Goal: Task Accomplishment & Management: Use online tool/utility

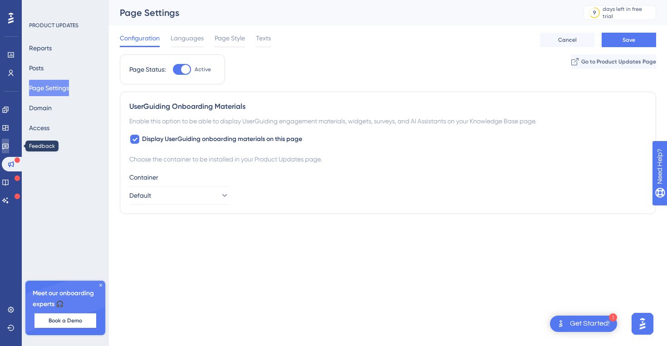
click at [9, 144] on icon at bounding box center [5, 146] width 7 height 7
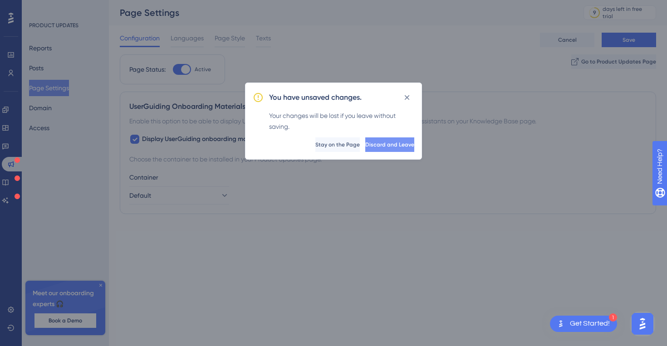
click at [368, 150] on button "Discard and Leave" at bounding box center [389, 145] width 49 height 15
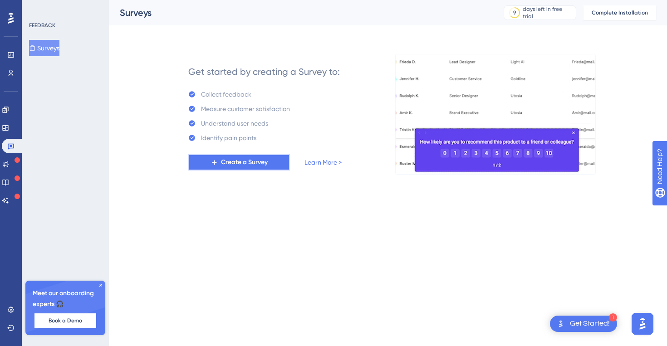
click at [240, 160] on span "Create a Survey" at bounding box center [244, 162] width 47 height 11
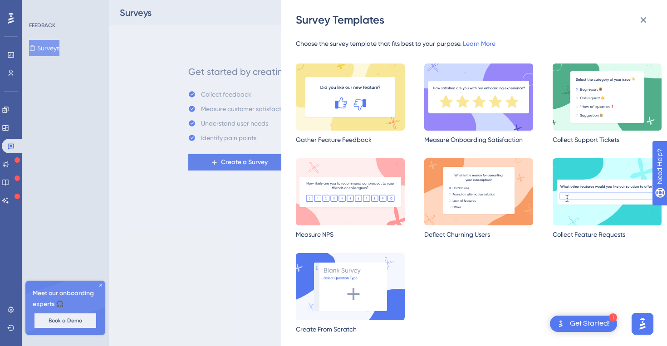
click at [448, 113] on img at bounding box center [478, 97] width 109 height 67
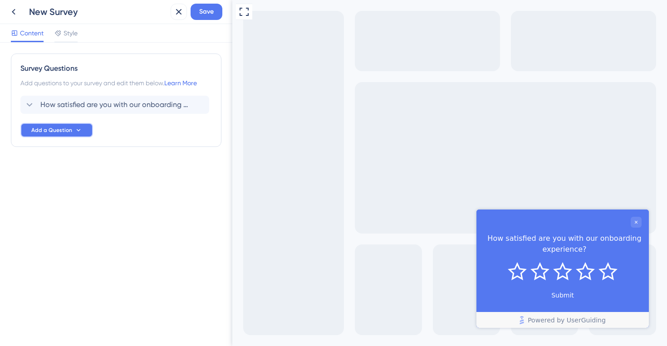
click at [41, 128] on span "Add a Question" at bounding box center [51, 130] width 41 height 7
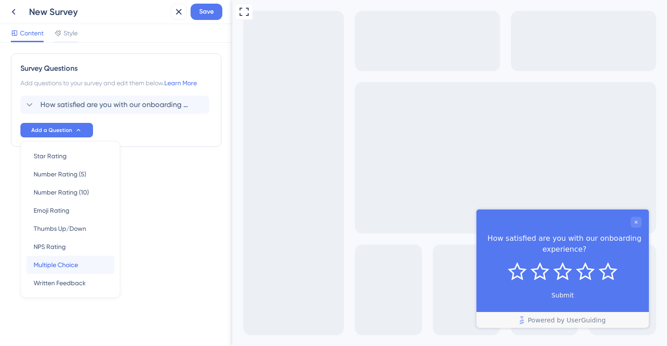
click at [76, 261] on span "Multiple Choice" at bounding box center [56, 265] width 44 height 11
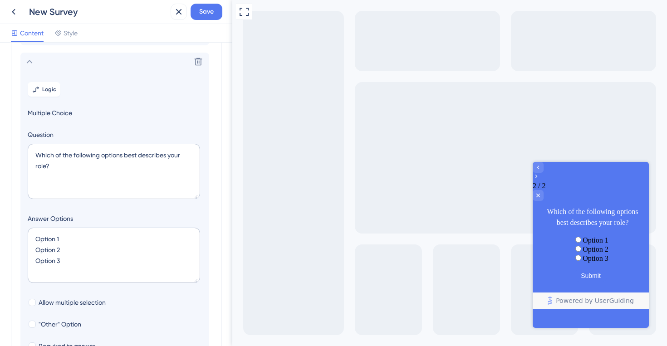
scroll to position [79, 0]
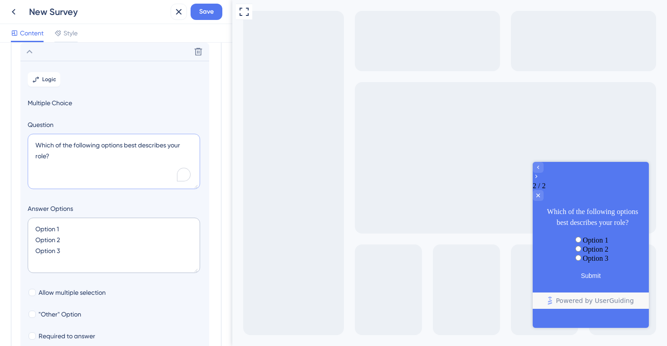
drag, startPoint x: 62, startPoint y: 163, endPoint x: 23, endPoint y: 130, distance: 50.9
click at [23, 130] on section "Logic Multiple Choice Question Which of the following options best describes yo…" at bounding box center [114, 227] width 189 height 332
paste textarea "That’s great to hear! Which part of the onboarding experience did you find most…"
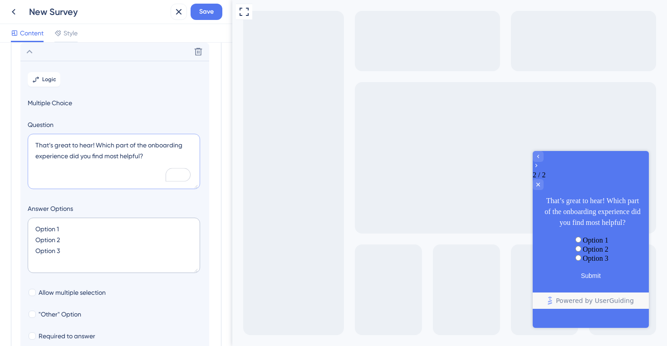
type textarea "That’s great to hear! Which part of the onboarding experience did you find most…"
drag, startPoint x: 76, startPoint y: 233, endPoint x: 0, endPoint y: 233, distance: 76.2
click at [0, 233] on div "Survey Questions Add questions to your survey and edit them below. Learn More H…" at bounding box center [116, 195] width 232 height 304
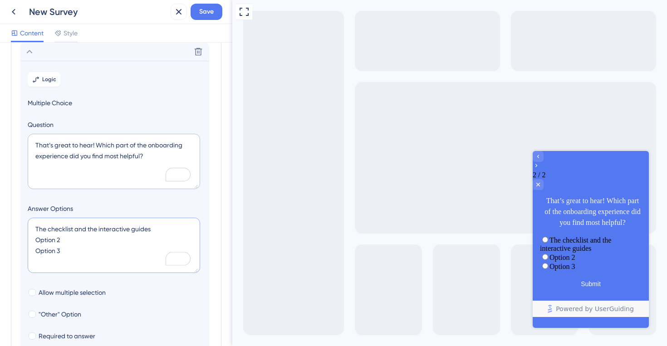
type textarea "The checklist and the interactive guides Option 2 Option 3"
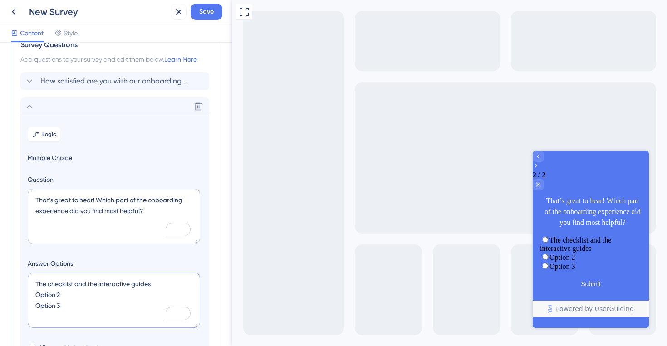
scroll to position [0, 0]
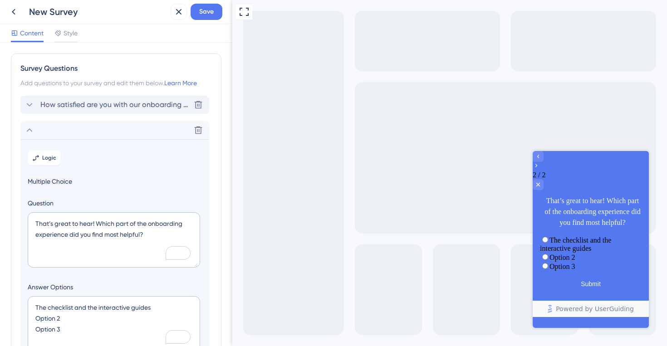
click at [104, 105] on span "How satisfied are you with our onboarding experience?" at bounding box center [115, 104] width 150 height 11
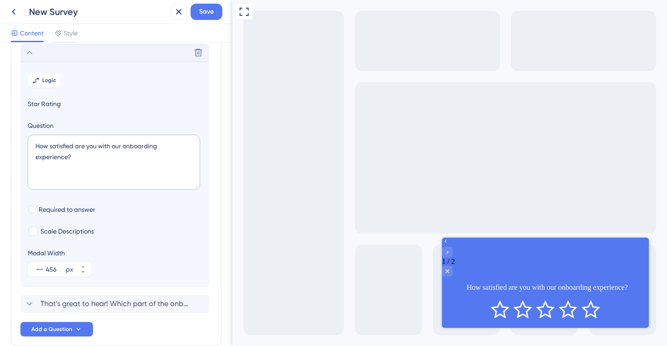
scroll to position [53, 0]
drag, startPoint x: 88, startPoint y: 161, endPoint x: 1, endPoint y: 145, distance: 89.0
click at [1, 145] on div "Survey Questions Add questions to your survey and edit them below. Learn More D…" at bounding box center [116, 195] width 232 height 304
paste textarea "easy was it to use our new reporting dashboard"
type textarea "How easy was it to use our new reporting dashboard?"
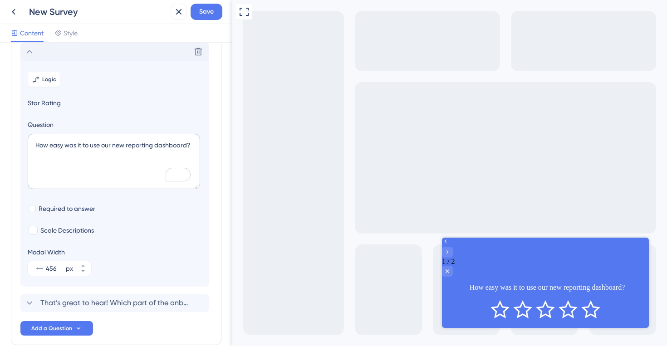
click at [45, 103] on span "Star Rating" at bounding box center [115, 103] width 174 height 11
click at [200, 54] on icon at bounding box center [198, 51] width 9 height 9
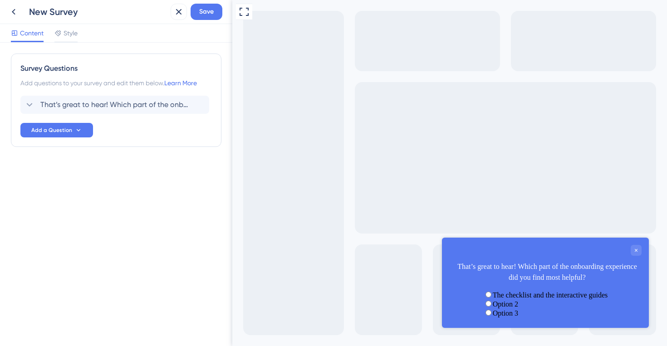
scroll to position [0, 0]
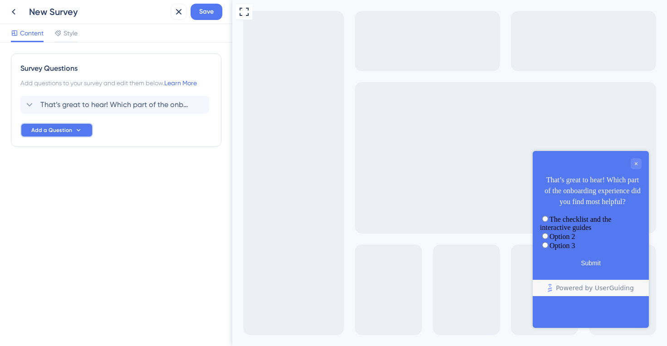
click at [69, 128] on span "Add a Question" at bounding box center [51, 130] width 41 height 7
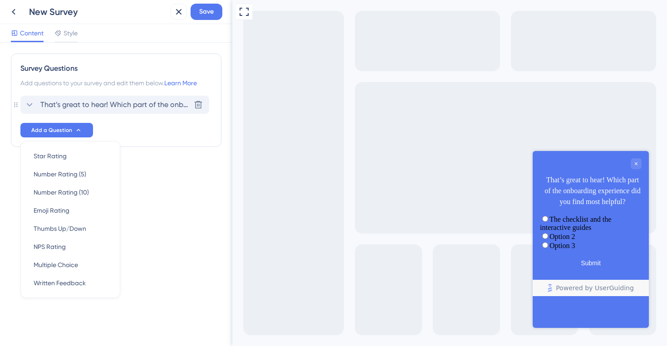
click at [95, 103] on span "That’s great to hear! Which part of the onboarding experience did you find most…" at bounding box center [115, 104] width 150 height 11
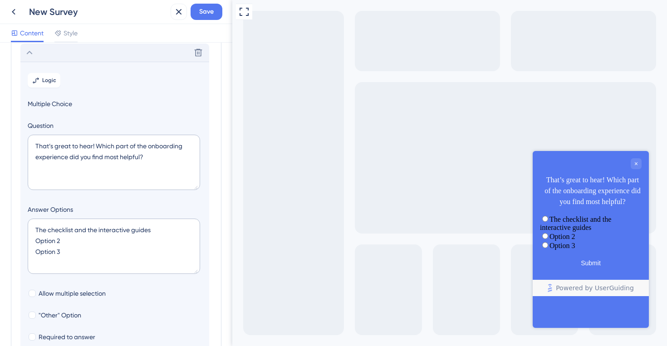
scroll to position [53, 0]
drag, startPoint x: 152, startPoint y: 159, endPoint x: 0, endPoint y: 134, distance: 153.5
click at [0, 134] on div "Survey Questions Add questions to your survey and edit them below. Learn More D…" at bounding box center [116, 195] width 232 height 304
paste textarea "How easy was it to use our new reporting dashboard"
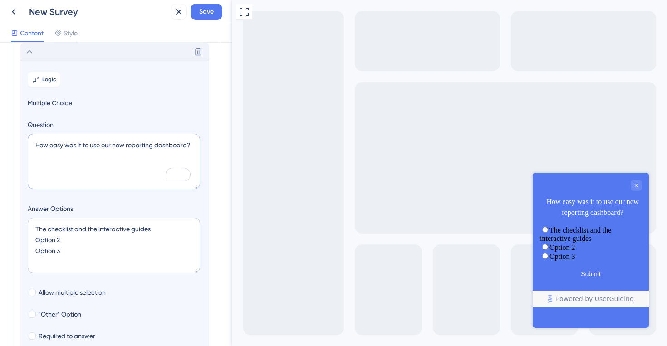
type textarea "How easy was it to use our new reporting dashboard?"
drag, startPoint x: 158, startPoint y: 229, endPoint x: 0, endPoint y: 225, distance: 158.0
click at [0, 225] on div "Survey Questions Add questions to your survey and edit them below. Learn More D…" at bounding box center [116, 195] width 232 height 304
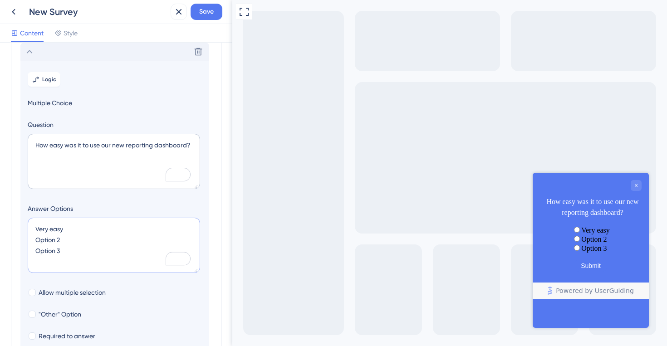
type textarea "Very easy Option 2 Option 3"
click at [196, 51] on icon at bounding box center [198, 51] width 9 height 9
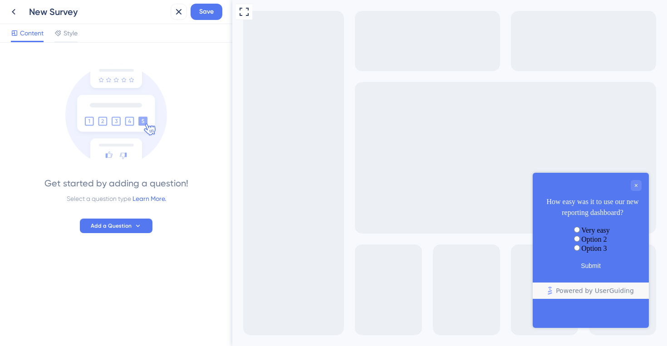
scroll to position [0, 0]
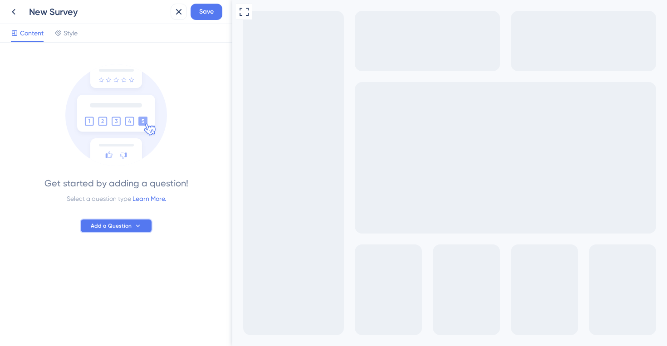
click at [122, 226] on span "Add a Question" at bounding box center [111, 225] width 41 height 7
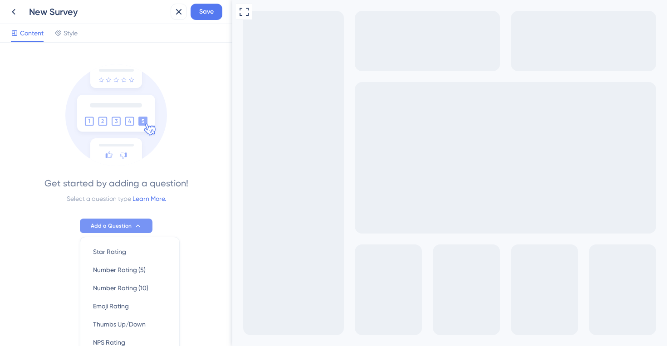
scroll to position [84, 0]
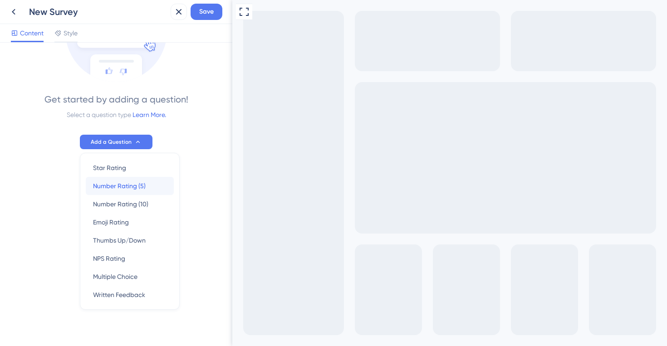
click at [101, 186] on span "Number Rating (5)" at bounding box center [119, 186] width 53 height 11
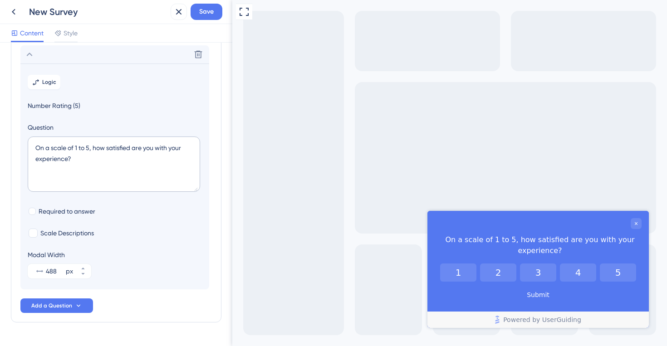
scroll to position [53, 0]
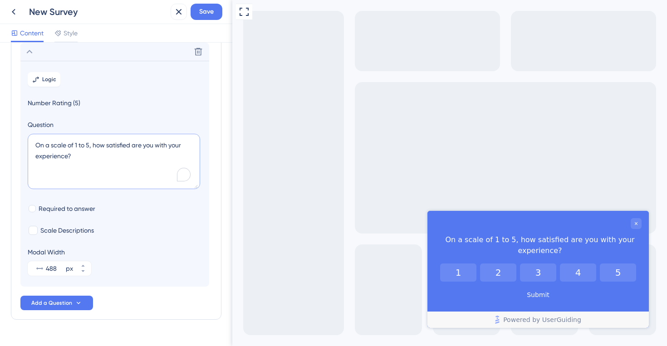
drag, startPoint x: 93, startPoint y: 146, endPoint x: 165, endPoint y: 189, distance: 83.3
click at [165, 189] on textarea "On a scale of 1 to 5, how satisfied are you with your experience?" at bounding box center [114, 161] width 172 height 55
paste textarea "How easy was it to use our new reporting dashboard"
click at [98, 146] on textarea "On a scale of 1 to 5, How easy was it to use our new reporting dashboard?" at bounding box center [114, 161] width 172 height 55
click at [140, 161] on textarea "On a scale of 1 to 5, how easy was it to use our new reporting dashboard?" at bounding box center [114, 161] width 172 height 55
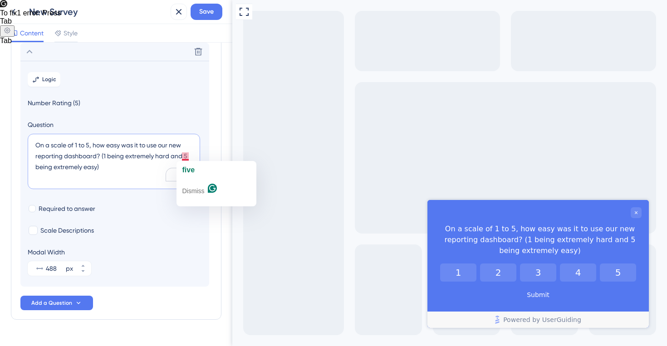
click at [152, 157] on textarea "On a scale of 1 to 5, how easy was it to use our new reporting dashboard? (1 be…" at bounding box center [114, 161] width 172 height 55
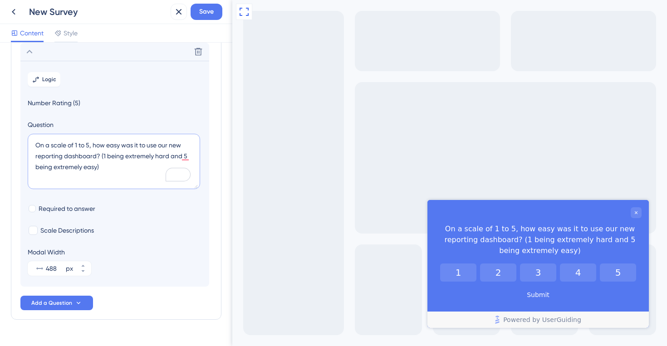
type textarea "On a scale of 1 to 5, how easy was it to use our new reporting dashboard? (1 be…"
click at [128, 234] on div "Scale Descriptions" at bounding box center [115, 230] width 174 height 11
click at [33, 233] on div at bounding box center [33, 230] width 9 height 9
checkbox input "true"
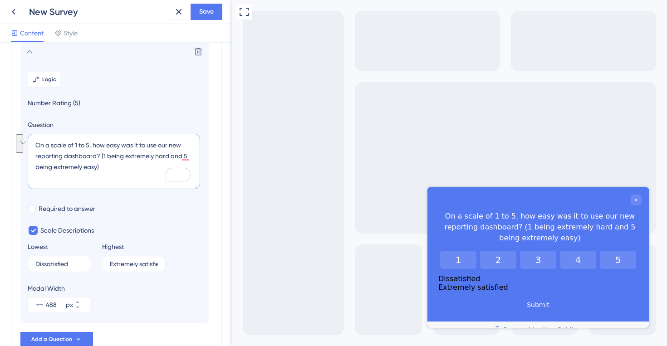
drag, startPoint x: 100, startPoint y: 158, endPoint x: 118, endPoint y: 178, distance: 26.7
click at [118, 178] on textarea "On a scale of 1 to 5, how easy was it to use our new reporting dashboard? (1 be…" at bounding box center [114, 161] width 172 height 55
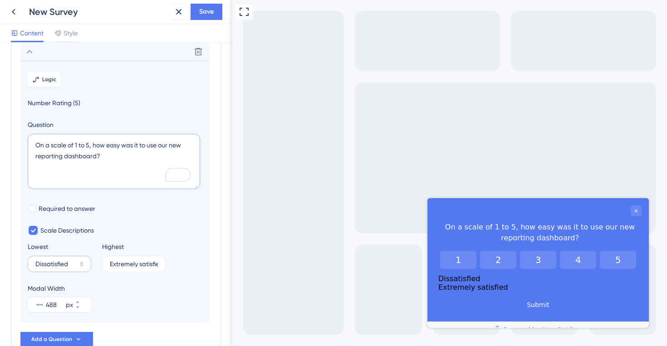
type textarea "On a scale of 1 to 5, how easy was it to use our new reporting dashboard?"
click at [55, 265] on input "Dissatisfied" at bounding box center [55, 264] width 41 height 6
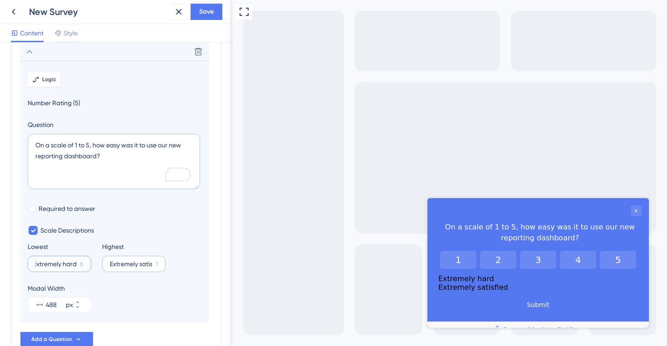
type input "Extremely hard"
drag, startPoint x: 140, startPoint y: 265, endPoint x: 194, endPoint y: 264, distance: 54.5
click at [195, 264] on div "Lowest Extremely hard 6 Highest Extremely satisfied 1" at bounding box center [115, 256] width 174 height 31
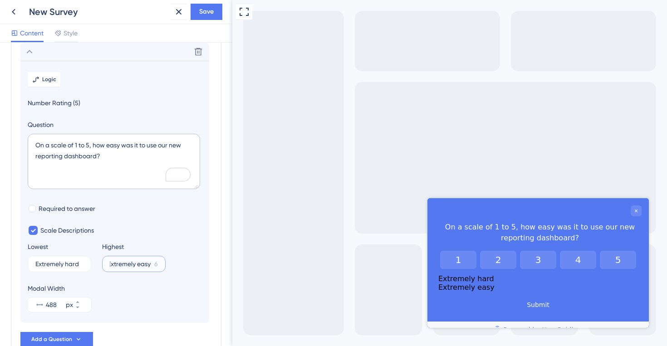
type input "Extremely easy"
click at [126, 218] on section "Logic Number Rating (5) Question On a scale of 1 to 5, how easy was it to use o…" at bounding box center [114, 192] width 189 height 262
click at [36, 209] on div at bounding box center [32, 208] width 9 height 9
checkbox input "true"
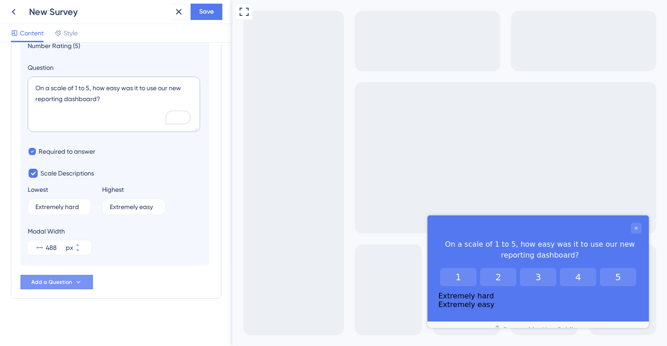
click at [56, 281] on span "Add a Question" at bounding box center [51, 282] width 41 height 7
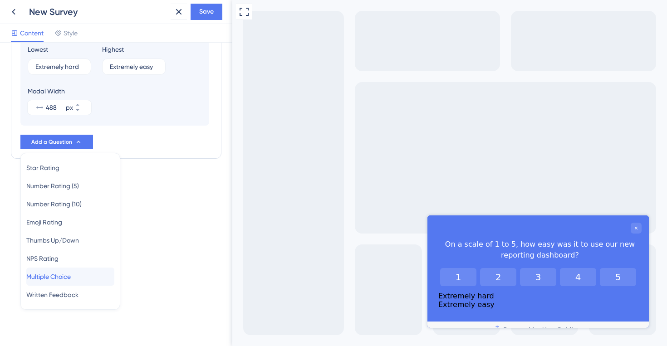
click at [71, 273] on span "Multiple Choice" at bounding box center [48, 276] width 44 height 11
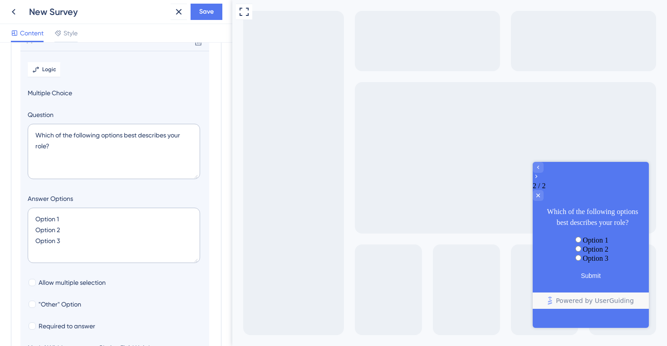
scroll to position [79, 0]
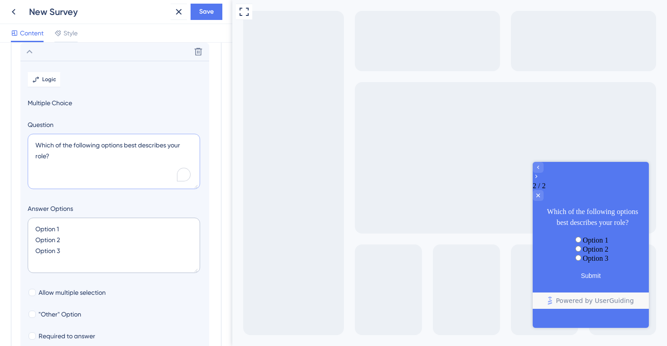
drag, startPoint x: 54, startPoint y: 158, endPoint x: 26, endPoint y: 124, distance: 44.2
click at [26, 124] on section "Logic Multiple Choice Question Which of the following options best describes yo…" at bounding box center [114, 227] width 189 height 332
paste textarea "Awesome! Which reporting feature do you find most useful so far"
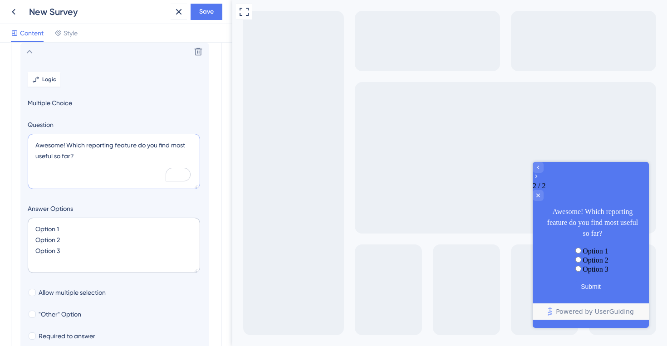
type textarea "Awesome! Which reporting feature do you find most useful so far?"
drag, startPoint x: 67, startPoint y: 258, endPoint x: 1, endPoint y: 204, distance: 84.8
click at [1, 204] on div "Survey Questions Add questions to your survey and edit them below. Learn More O…" at bounding box center [116, 195] width 232 height 304
paste textarea "Custom filters, Export options, Visual charts, Scheduled reports, Other [open t…"
type textarea "Custom filters, Export options, Visual charts, Scheduled reports, Other [open t…"
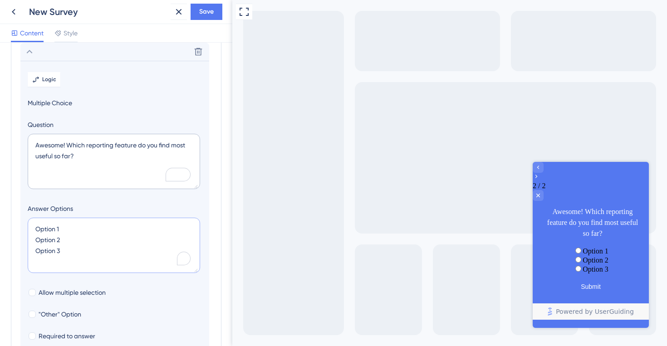
type input "40"
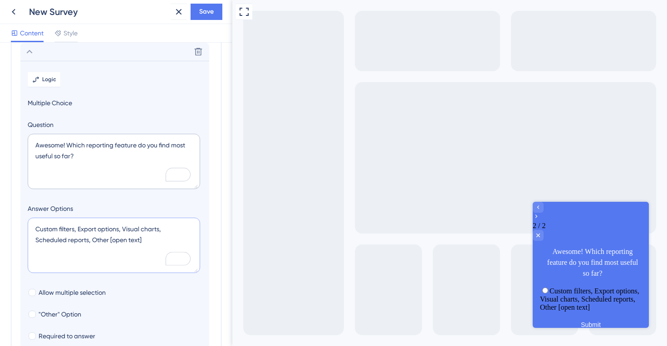
click at [77, 231] on textarea "Custom filters, Export options, Visual charts, Scheduled reports, Other [open t…" at bounding box center [114, 245] width 172 height 55
click at [77, 228] on textarea "Custom filters Export options, Visual charts, Scheduled reports, Other [open te…" at bounding box center [114, 245] width 172 height 55
type textarea "Custom filters Export options, Visual charts, Scheduled reports, Other [open te…"
type input "84"
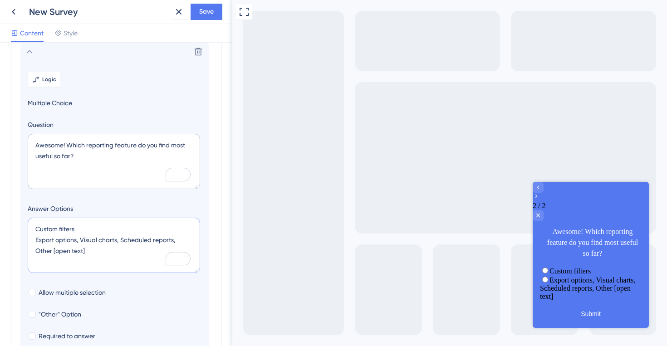
click at [79, 240] on textarea "Custom filters Export options, Visual charts, Scheduled reports, Other [open te…" at bounding box center [114, 245] width 172 height 55
click at [80, 240] on textarea "Custom filters Export options Visual charts, Scheduled reports, Other [open tex…" at bounding box center [114, 245] width 172 height 55
type textarea "Custom filters Export options Visual charts, Scheduled reports, Other [open tex…"
type input "128"
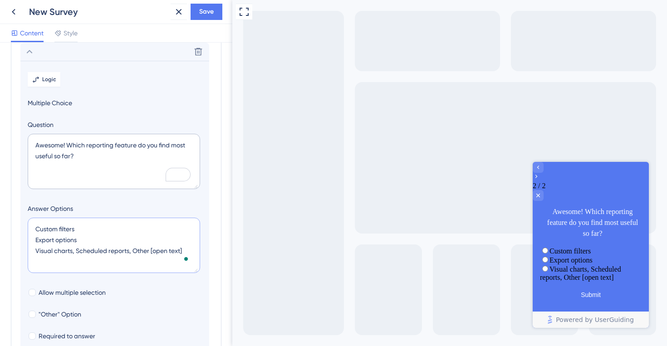
click at [75, 253] on textarea "Custom filters Export options Visual charts, Scheduled reports, Other [open tex…" at bounding box center [114, 245] width 172 height 55
type textarea "Custom filters Export options Visual charts Scheduled reports, Other [open text]"
type input "172"
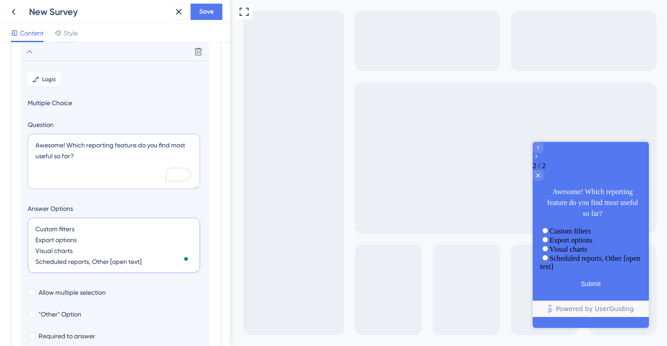
click at [91, 264] on textarea "Custom filters Export options Visual charts Scheduled reports, Other [open text]" at bounding box center [114, 245] width 172 height 55
type textarea "Custom filters Export options Visual charts Scheduled reports Other [open text]"
type input "216"
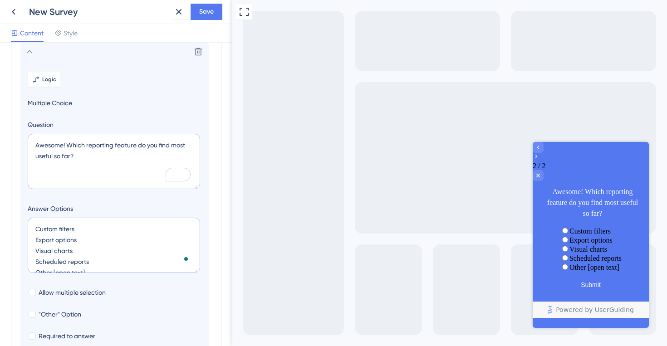
scroll to position [4, 0]
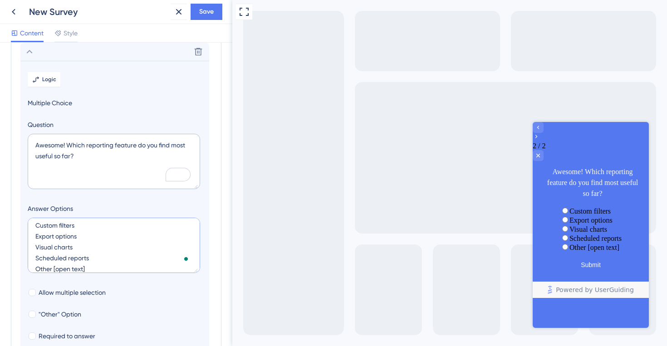
click at [85, 269] on textarea "Custom filters Export options Visual charts Scheduled reports Other [open text]" at bounding box center [114, 245] width 172 height 55
drag, startPoint x: 90, startPoint y: 265, endPoint x: 54, endPoint y: 265, distance: 36.8
click at [54, 265] on textarea "Custom filters Export options Visual charts Scheduled reports Other [open text]" at bounding box center [114, 245] width 172 height 55
drag, startPoint x: 54, startPoint y: 263, endPoint x: 13, endPoint y: 264, distance: 41.8
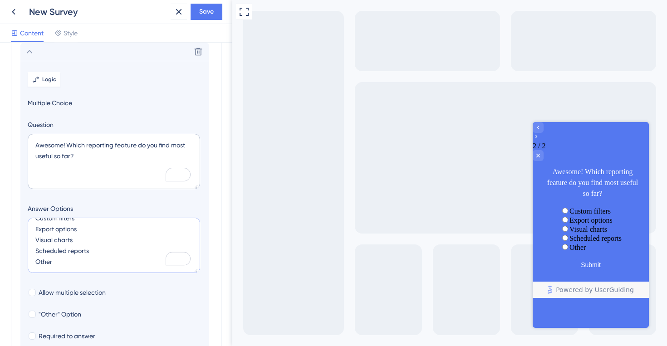
click at [13, 264] on div "Survey Questions Add questions to your survey and edit them below. Learn More O…" at bounding box center [116, 200] width 211 height 451
type textarea "Custom filters Export options Visual charts Scheduled reports"
type input "172"
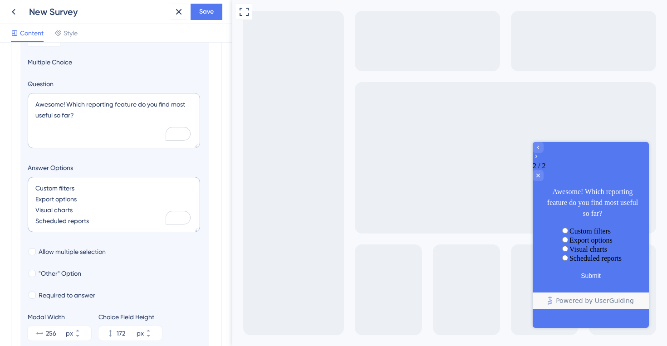
scroll to position [120, 0]
type textarea "Custom filters Export options Visual charts Scheduled reports"
click at [33, 250] on div at bounding box center [32, 251] width 7 height 7
checkbox input "true"
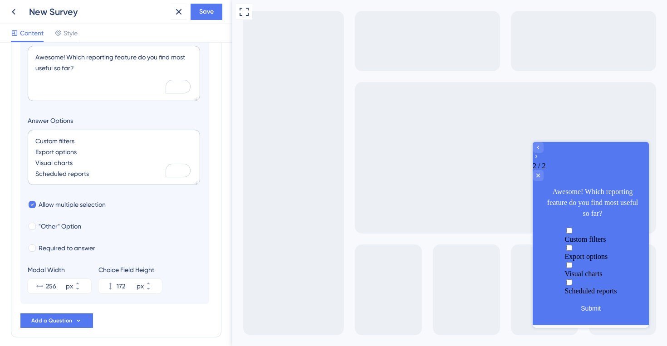
scroll to position [167, 0]
click at [33, 226] on div at bounding box center [32, 225] width 7 height 7
checkbox input "true"
type input "224"
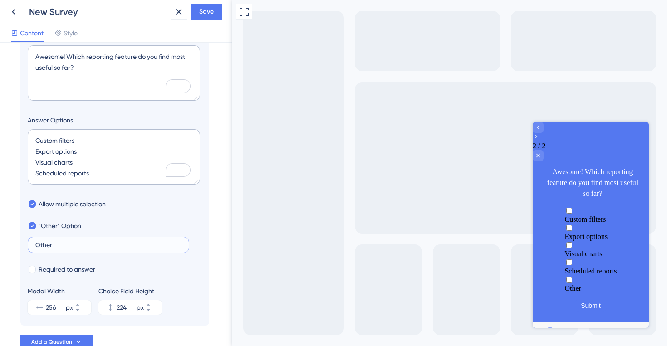
click at [57, 247] on input "Other" at bounding box center [108, 245] width 146 height 6
click at [29, 225] on div at bounding box center [32, 225] width 7 height 7
checkbox input "false"
type input "172"
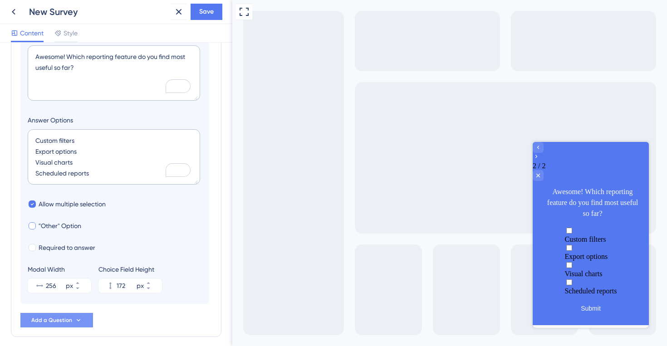
click at [71, 321] on span "Add a Question" at bounding box center [51, 320] width 41 height 7
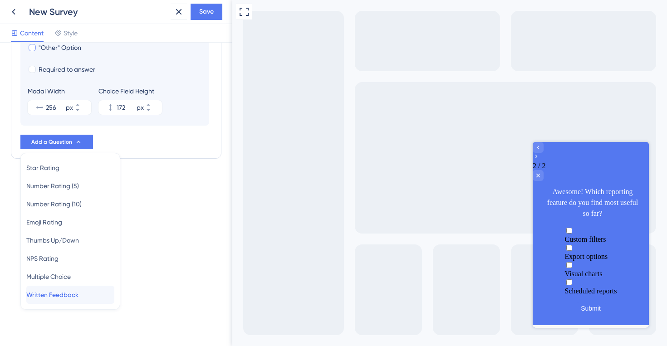
click at [64, 295] on span "Written Feedback" at bounding box center [52, 295] width 52 height 11
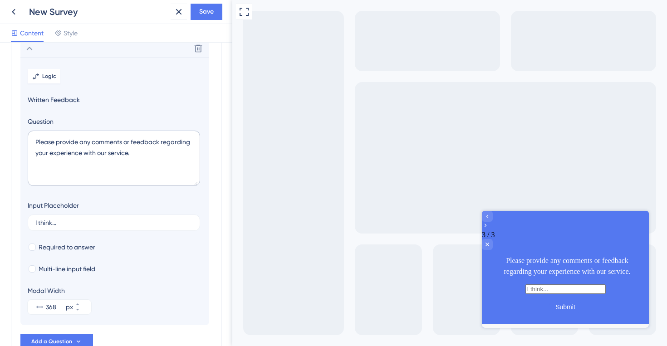
scroll to position [104, 0]
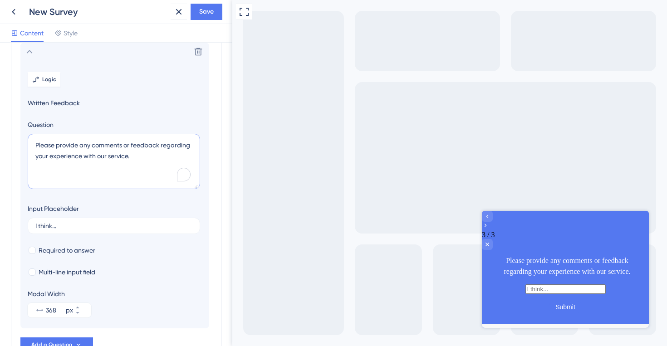
drag, startPoint x: 143, startPoint y: 162, endPoint x: 14, endPoint y: 147, distance: 129.8
click at [14, 147] on div "Survey Questions Add questions to your survey and edit them below. Learn More O…" at bounding box center [116, 156] width 211 height 412
paste textarea "Thanks for letting us know. What challenges did you face while using the report…"
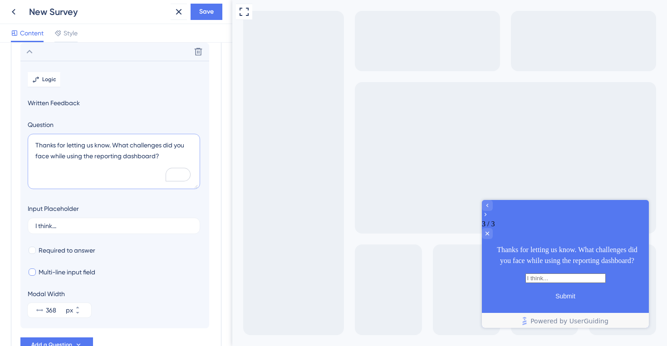
type textarea "Thanks for letting us know. What challenges did you face while using the report…"
click at [34, 273] on div at bounding box center [32, 272] width 7 height 7
checkbox input "true"
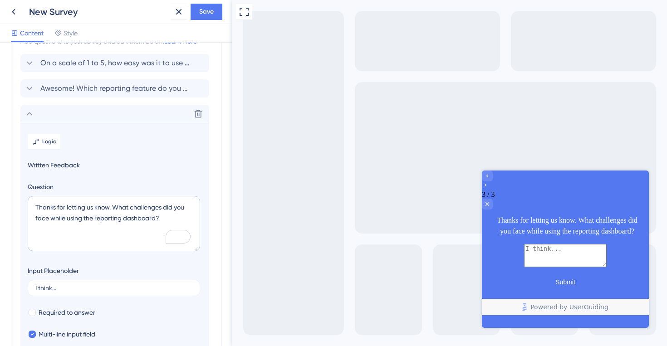
scroll to position [41, 0]
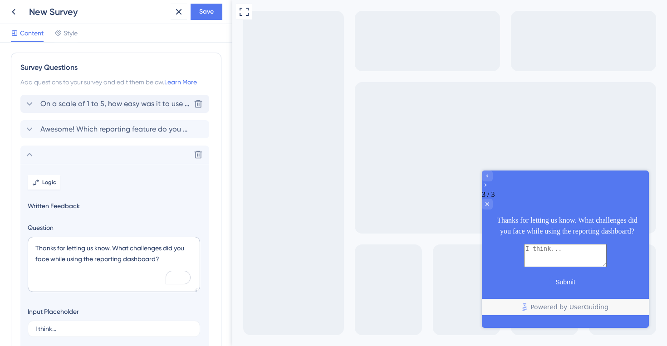
click at [70, 97] on div "On a scale of 1 to 5, how easy was it to use our new reporting dashboard? Delete" at bounding box center [114, 104] width 189 height 18
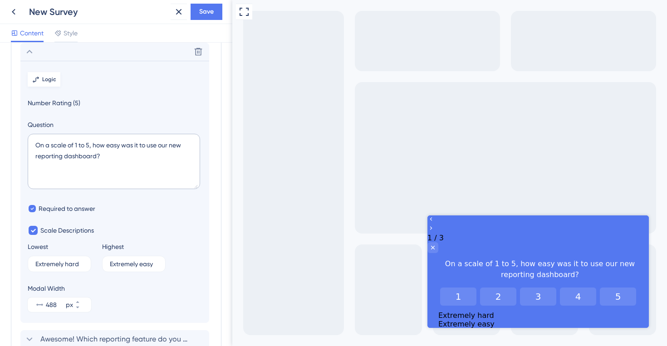
click at [44, 80] on span "Logic" at bounding box center [49, 79] width 14 height 7
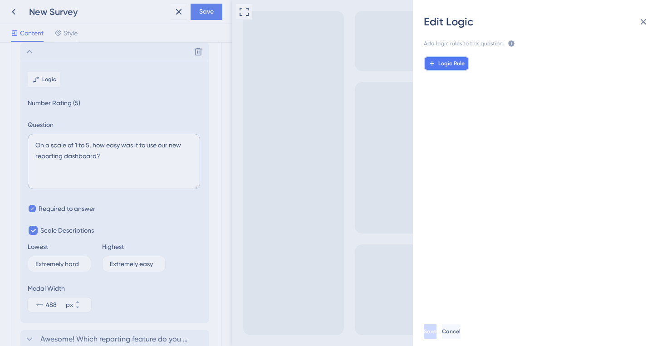
click at [448, 64] on span "Logic Rule" at bounding box center [451, 63] width 26 height 7
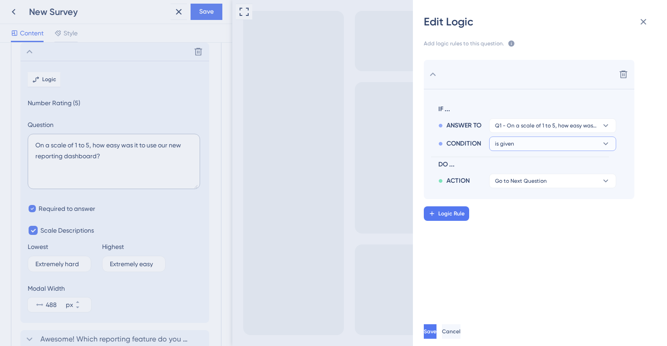
click at [512, 129] on span "is given" at bounding box center [546, 125] width 103 height 7
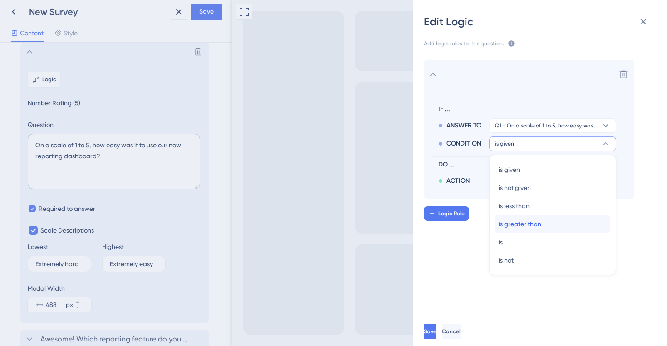
click at [526, 222] on span "is greater than" at bounding box center [520, 224] width 43 height 11
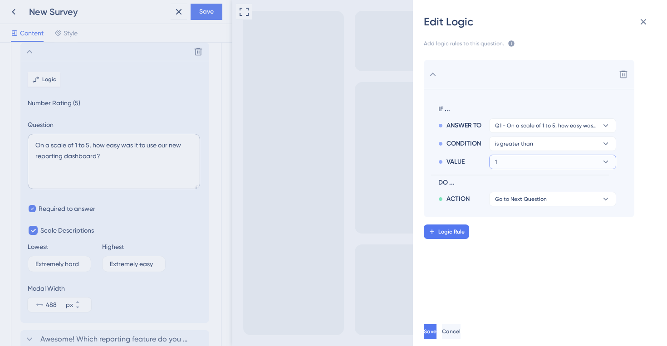
click at [512, 133] on button "1" at bounding box center [552, 125] width 127 height 15
click at [515, 210] on div "2 2" at bounding box center [553, 206] width 108 height 18
click at [510, 198] on span "Go to Next Question" at bounding box center [521, 199] width 52 height 7
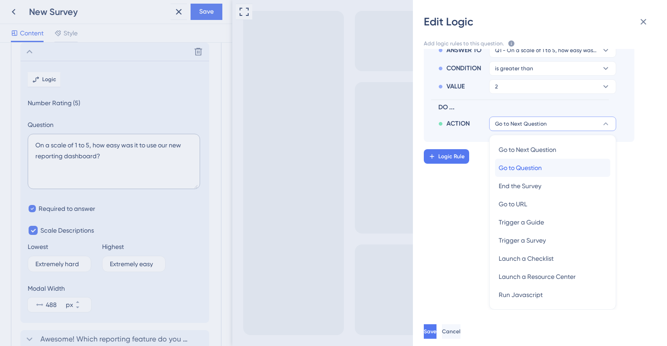
click at [506, 169] on span "Go to Question" at bounding box center [520, 167] width 43 height 11
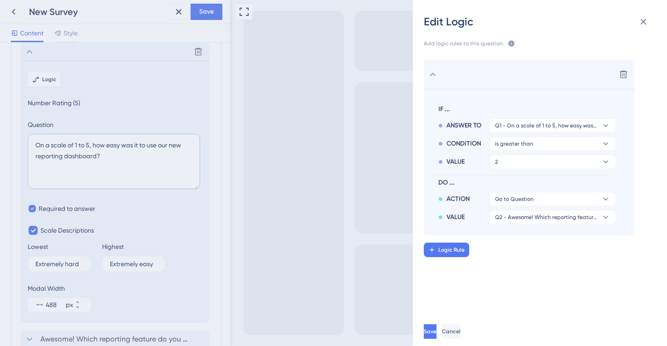
scroll to position [0, 0]
click at [506, 203] on span "Q2 - Awesome! Which reporting feature do you find most useful so far?" at bounding box center [514, 199] width 39 height 7
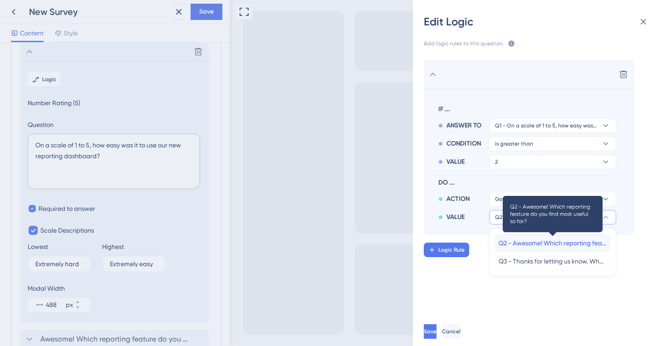
click at [506, 241] on span "Q2 - Awesome! Which reporting feature do you find most useful so far?" at bounding box center [553, 243] width 108 height 11
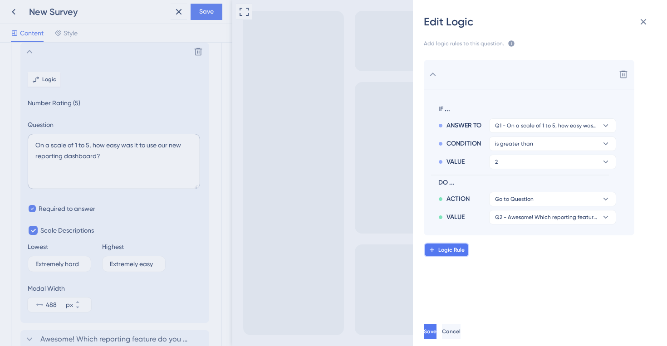
click at [437, 253] on button "Logic Rule" at bounding box center [446, 250] width 45 height 15
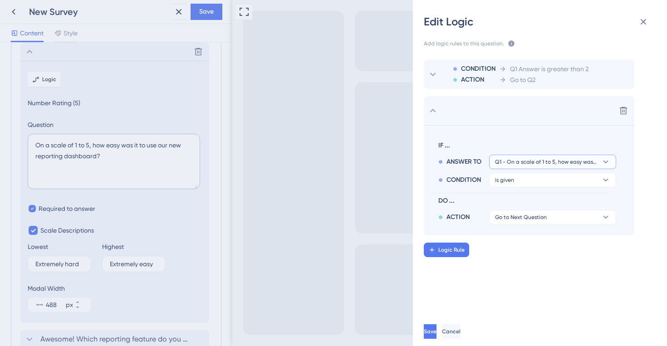
click at [512, 162] on span "Q1 - On a scale of 1 to 5, how easy was it to use our new reporting dashboard?" at bounding box center [546, 161] width 103 height 7
click at [478, 184] on span "CONDITION" at bounding box center [464, 180] width 34 height 11
click at [505, 166] on span "is given" at bounding box center [546, 161] width 103 height 7
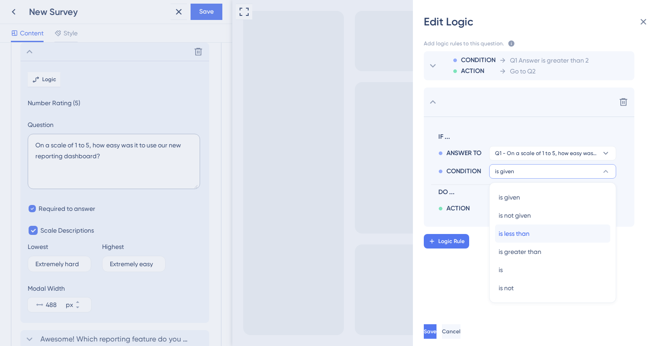
click at [501, 235] on span "is less than" at bounding box center [514, 233] width 31 height 11
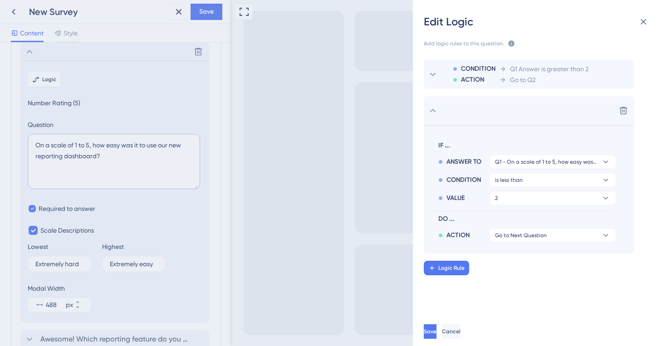
scroll to position [0, 0]
click at [502, 169] on button "2" at bounding box center [552, 162] width 127 height 15
click at [509, 241] on div "3 3" at bounding box center [553, 242] width 108 height 18
click at [507, 236] on span "Go to Next Question" at bounding box center [521, 235] width 52 height 7
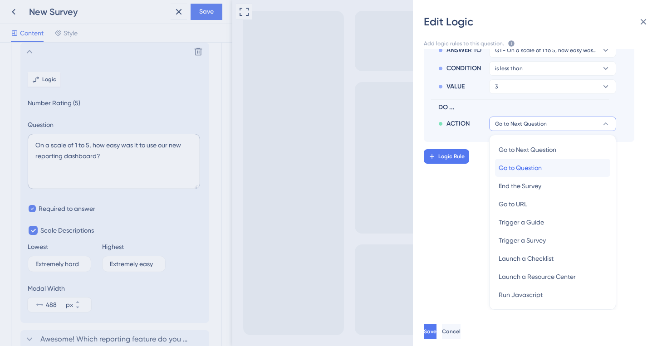
click at [504, 168] on span "Go to Question" at bounding box center [520, 167] width 43 height 11
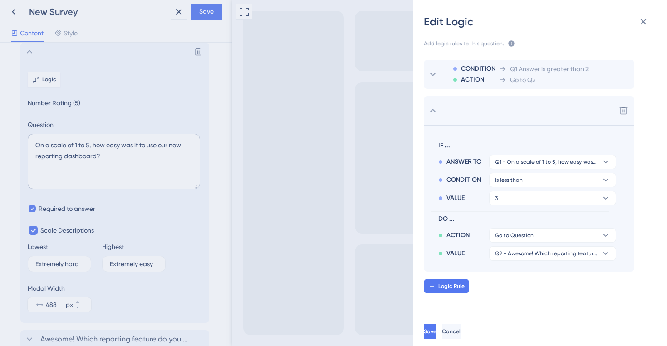
scroll to position [0, 0]
click at [497, 239] on span "Q2 - Awesome! Which reporting feature do you find most useful so far?" at bounding box center [514, 235] width 39 height 7
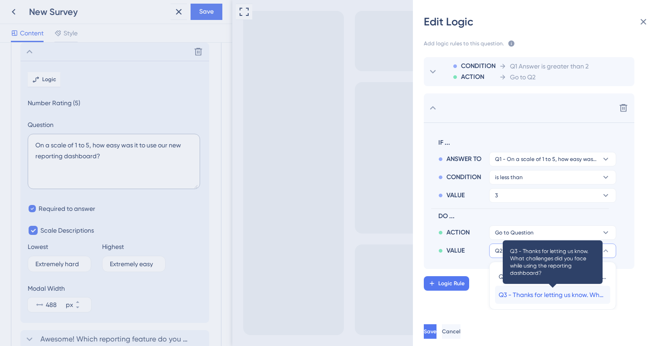
click at [505, 296] on span "Q3 - Thanks for letting us know. What challenges did you face while using the r…" at bounding box center [553, 295] width 108 height 11
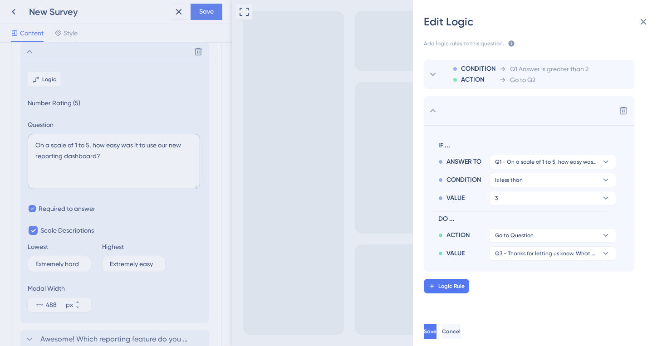
scroll to position [0, 0]
click at [437, 329] on span "Save" at bounding box center [431, 331] width 13 height 7
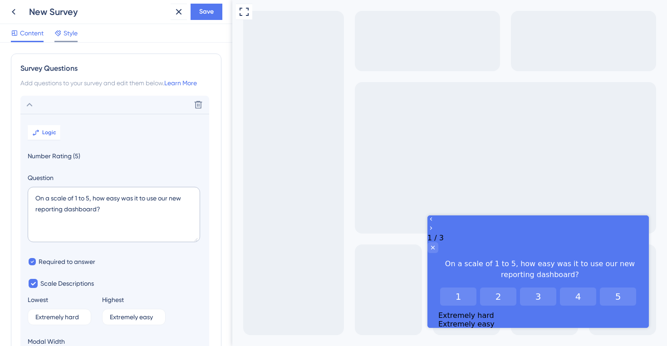
click at [65, 31] on span "Style" at bounding box center [71, 33] width 14 height 11
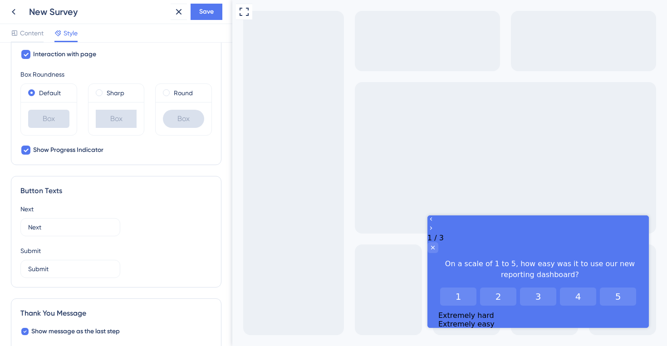
scroll to position [413, 0]
click at [27, 146] on icon at bounding box center [25, 149] width 5 height 7
checkbox input "false"
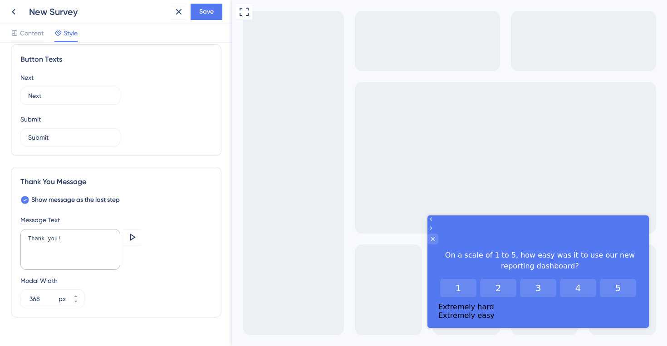
scroll to position [546, 0]
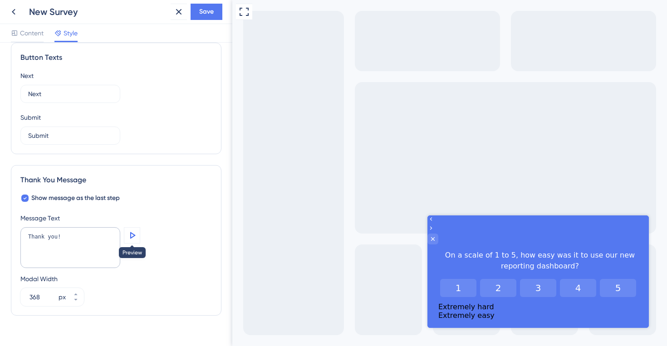
click at [133, 234] on icon at bounding box center [132, 235] width 5 height 7
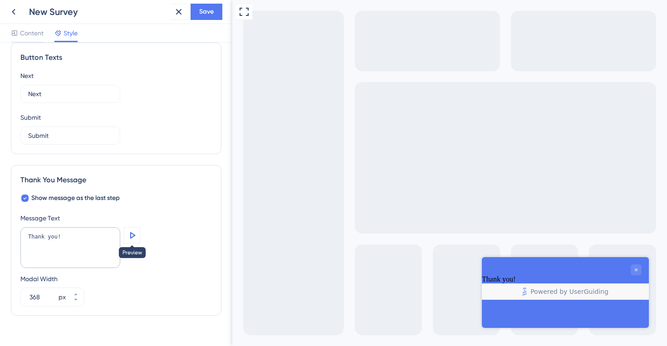
click at [131, 236] on icon at bounding box center [132, 235] width 5 height 7
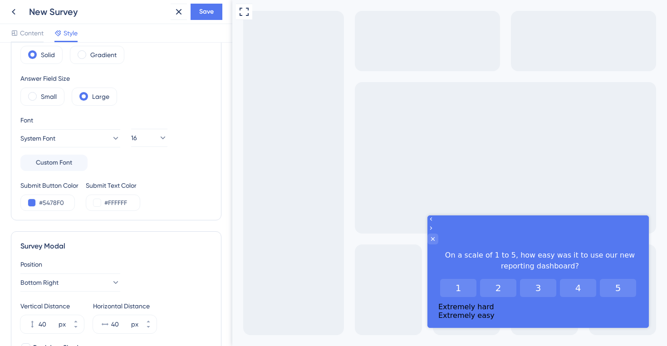
scroll to position [0, 0]
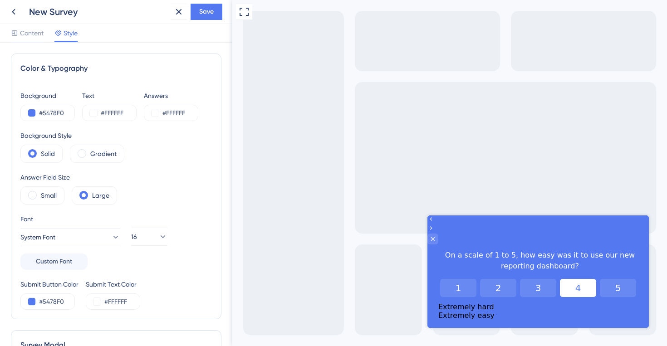
click at [575, 279] on button "4" at bounding box center [578, 288] width 36 height 18
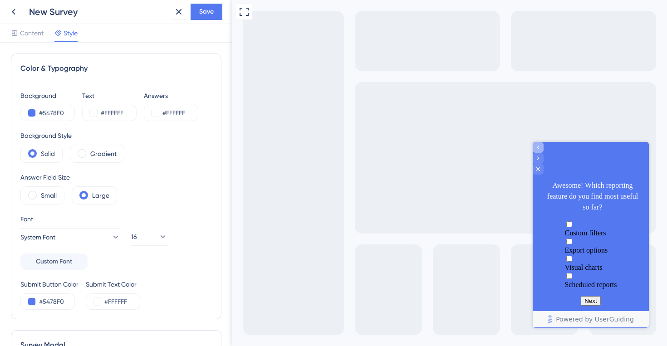
click at [542, 151] on icon "Go to Question 1" at bounding box center [538, 147] width 7 height 7
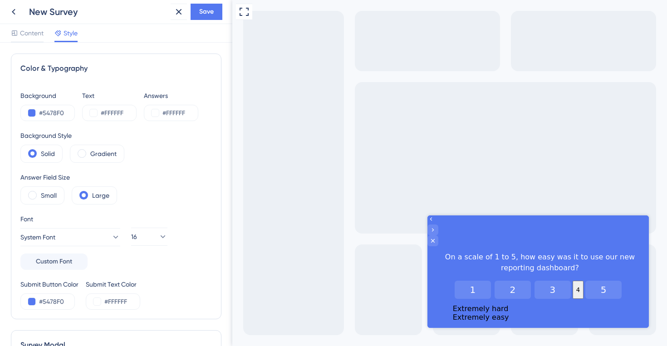
click at [573, 281] on button "4" at bounding box center [578, 290] width 11 height 18
click at [613, 281] on button "5" at bounding box center [603, 290] width 36 height 18
click at [581, 281] on button "4" at bounding box center [593, 290] width 36 height 18
click at [608, 281] on button "5" at bounding box center [603, 290] width 36 height 18
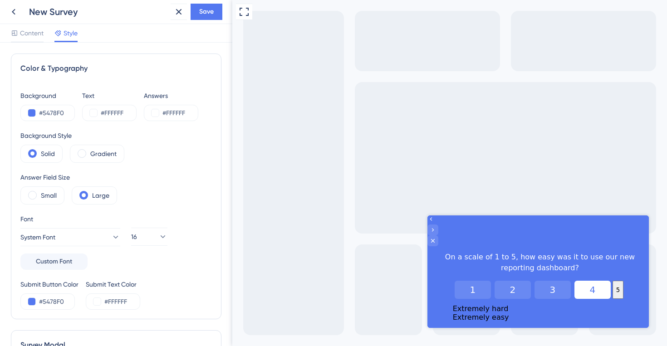
click at [575, 281] on button "4" at bounding box center [593, 290] width 36 height 18
click at [455, 281] on button "1" at bounding box center [473, 290] width 36 height 18
click at [438, 225] on div "Go to Question 2" at bounding box center [433, 230] width 11 height 11
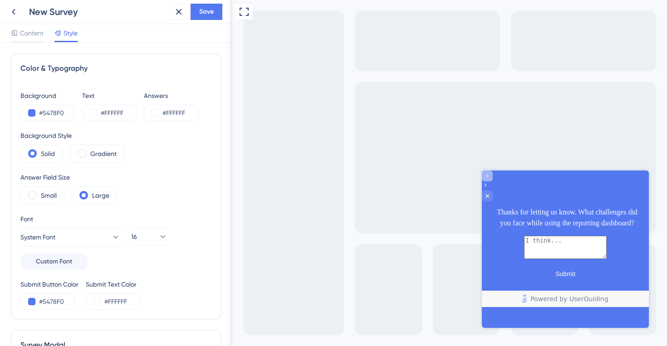
click at [490, 182] on div "Go to Question 2" at bounding box center [487, 176] width 11 height 11
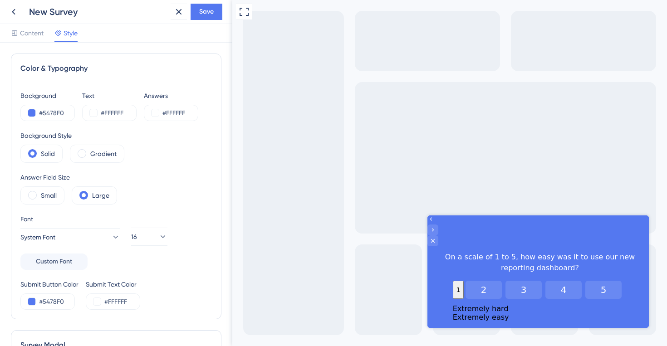
click at [438, 229] on div at bounding box center [538, 226] width 221 height 20
click at [577, 281] on button "4" at bounding box center [563, 290] width 36 height 18
click at [575, 281] on button "4" at bounding box center [578, 290] width 11 height 18
click at [444, 232] on div at bounding box center [538, 226] width 221 height 20
click at [437, 231] on icon "Go to Question 2" at bounding box center [432, 229] width 7 height 7
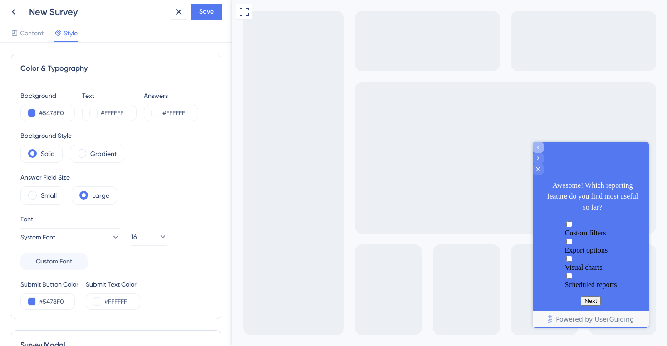
click at [542, 153] on div "Go to Question 1" at bounding box center [538, 147] width 11 height 11
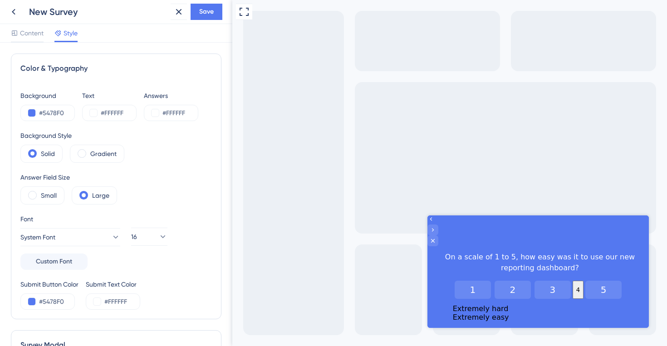
click at [542, 156] on div "Full Screen Preview" at bounding box center [449, 173] width 435 height 346
click at [199, 12] on span "Save" at bounding box center [206, 11] width 15 height 11
click at [12, 13] on icon at bounding box center [13, 11] width 11 height 11
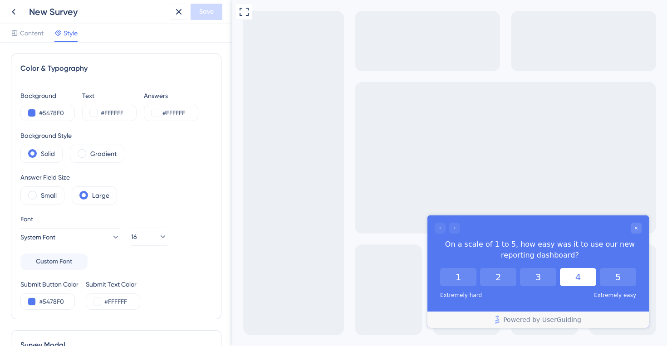
click at [570, 277] on button "4" at bounding box center [578, 277] width 36 height 18
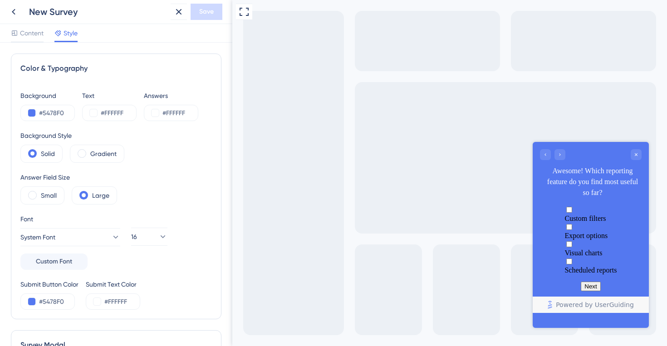
click at [565, 215] on div "Multiple choices rating" at bounding box center [591, 215] width 52 height 0
checkbox input "true"
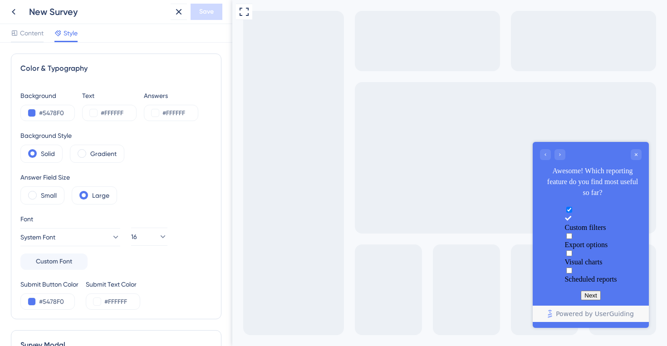
click at [565, 258] on div "Multiple choices rating" at bounding box center [591, 258] width 52 height 0
checkbox input "true"
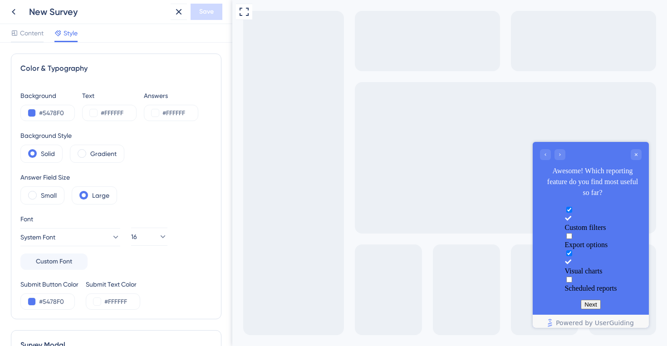
click at [585, 300] on button "Next" at bounding box center [591, 305] width 20 height 10
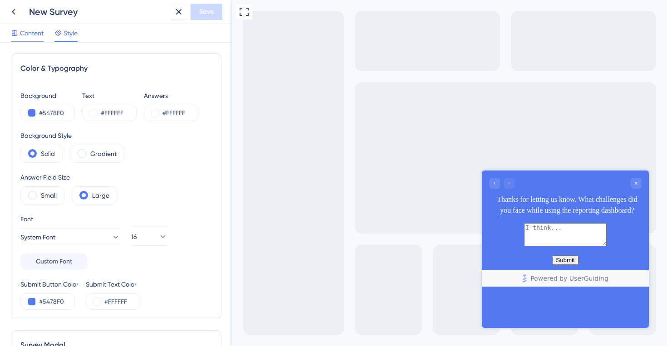
click at [19, 29] on div "Content" at bounding box center [27, 33] width 33 height 11
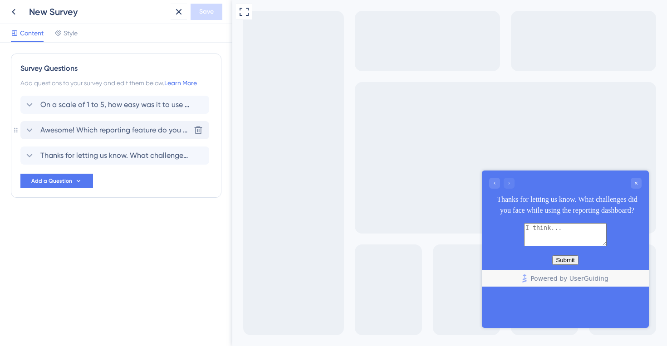
click at [32, 131] on icon at bounding box center [29, 130] width 11 height 11
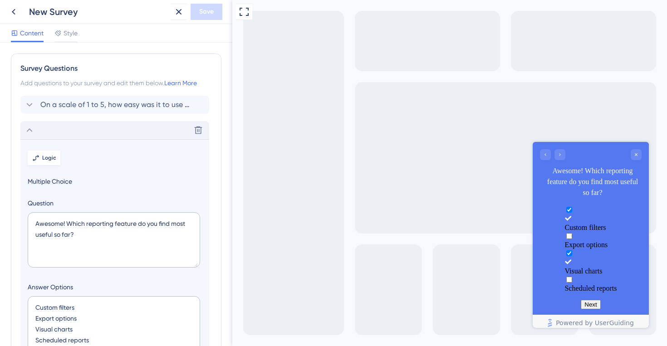
click at [53, 155] on span "Logic" at bounding box center [49, 157] width 14 height 7
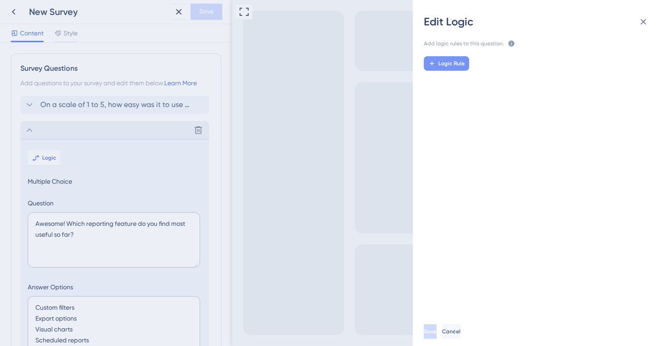
click at [440, 59] on button "Logic Rule" at bounding box center [446, 63] width 45 height 15
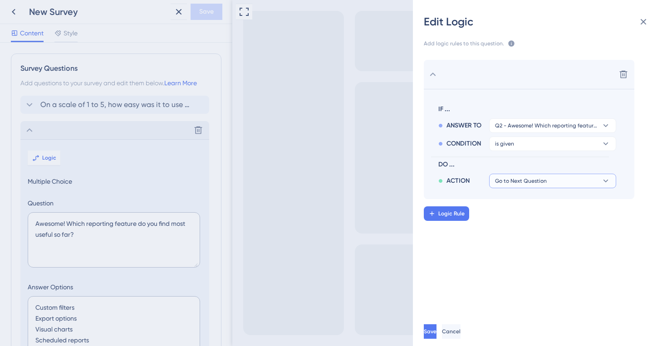
click at [516, 178] on span "Go to Next Question" at bounding box center [521, 180] width 52 height 7
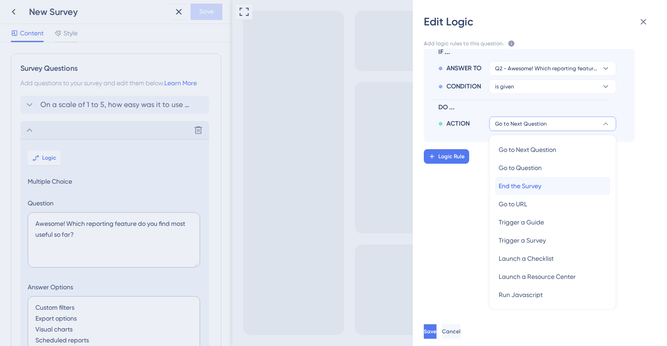
click at [504, 186] on span "End the Survey" at bounding box center [520, 186] width 43 height 11
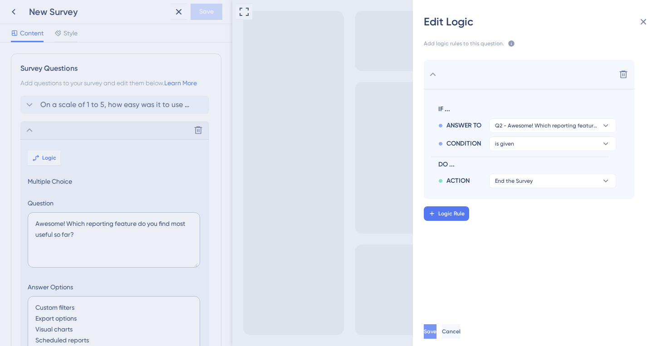
click at [432, 332] on button "Save" at bounding box center [430, 331] width 13 height 15
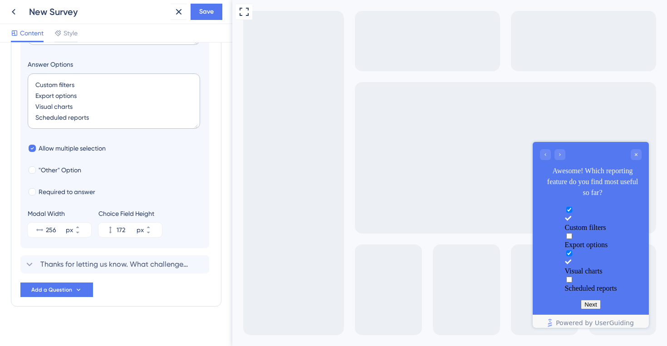
scroll to position [231, 0]
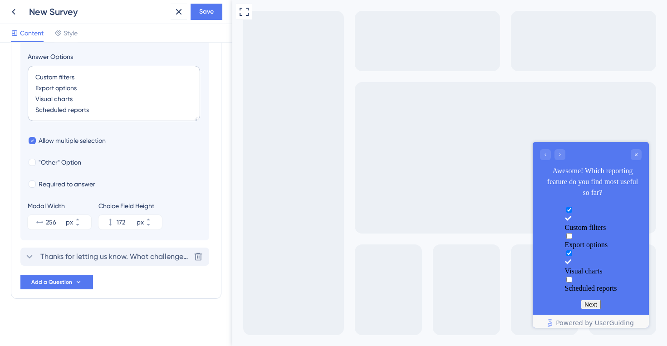
click at [64, 256] on span "Thanks for letting us know. What challenges did you face while using the report…" at bounding box center [115, 256] width 150 height 11
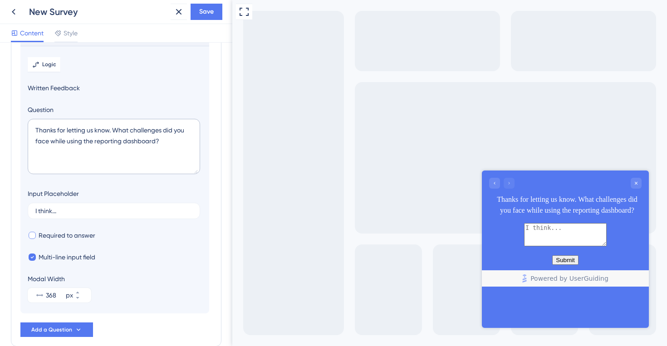
scroll to position [104, 0]
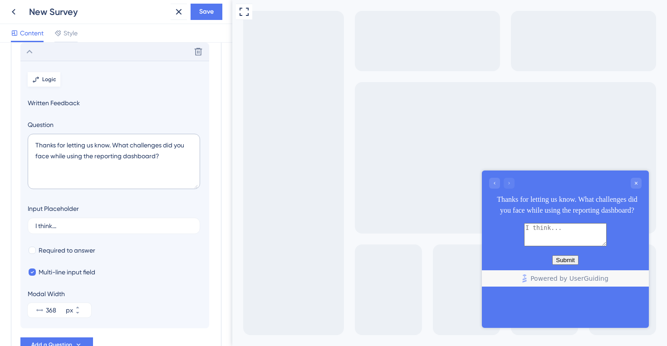
click at [54, 80] on span "Logic" at bounding box center [49, 79] width 14 height 7
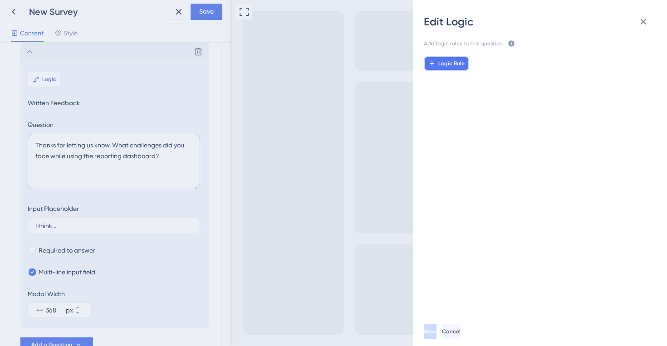
click at [437, 64] on button "Logic Rule" at bounding box center [446, 63] width 45 height 15
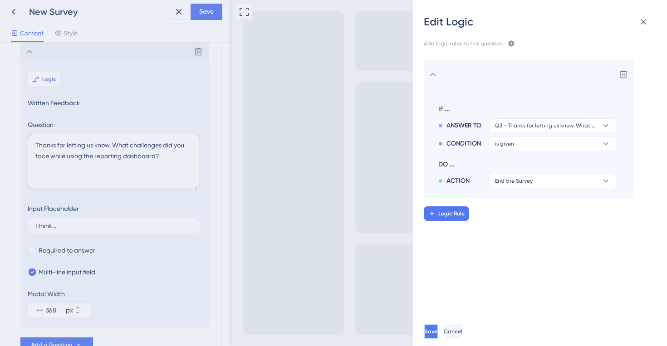
click at [437, 330] on button "Save" at bounding box center [431, 331] width 15 height 15
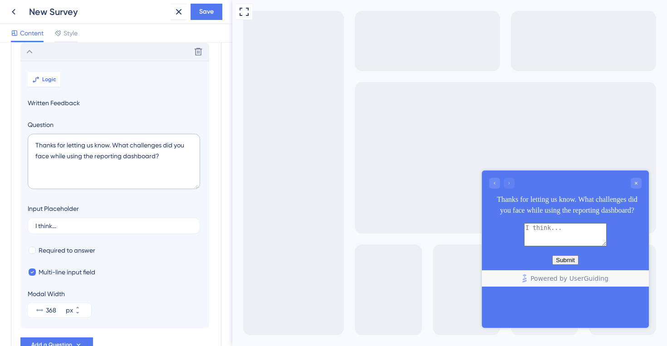
scroll to position [0, 0]
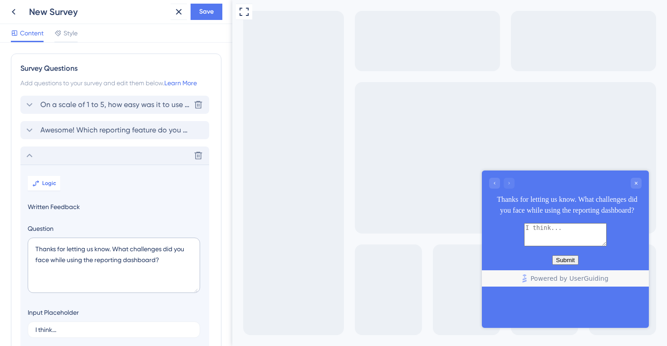
click at [68, 105] on span "On a scale of 1 to 5, how easy was it to use our new reporting dashboard?" at bounding box center [115, 104] width 150 height 11
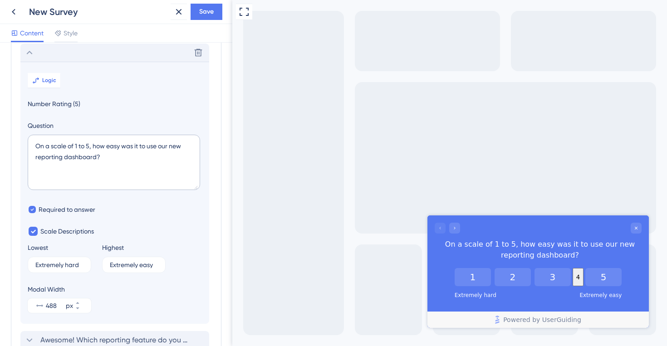
scroll to position [53, 0]
click at [205, 12] on span "Save" at bounding box center [206, 11] width 15 height 11
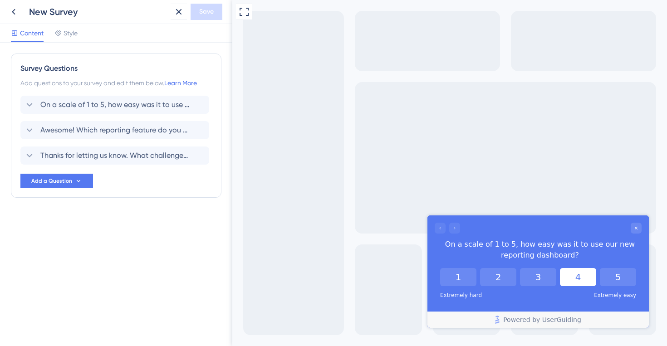
click at [580, 279] on button "4" at bounding box center [578, 277] width 36 height 18
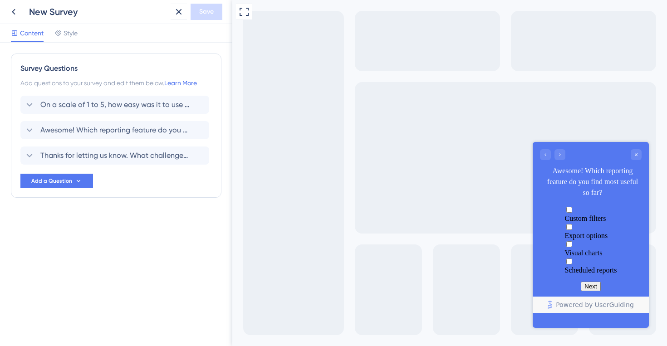
click at [565, 232] on div "Multiple choices rating" at bounding box center [591, 232] width 52 height 0
checkbox input "true"
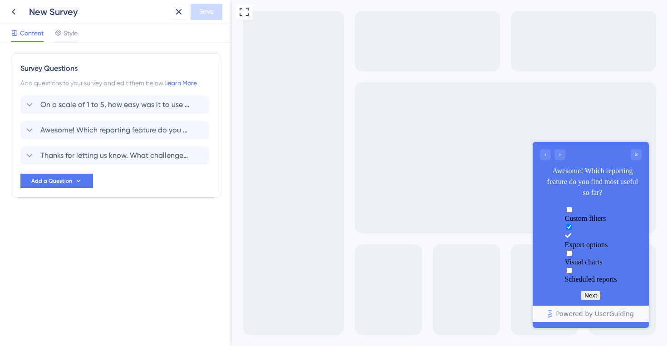
click at [591, 297] on button "Next" at bounding box center [591, 296] width 20 height 10
click at [587, 293] on button "Next" at bounding box center [591, 296] width 20 height 10
click at [593, 294] on button "Next" at bounding box center [591, 296] width 20 height 10
click at [117, 125] on span "Awesome! Which reporting feature do you find most useful so far?" at bounding box center [115, 130] width 150 height 11
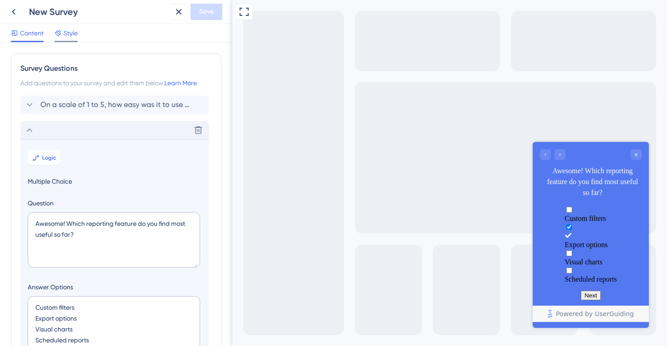
click at [60, 33] on icon at bounding box center [57, 32] width 7 height 7
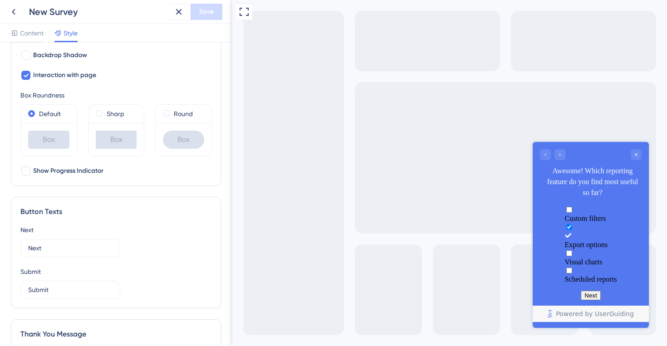
scroll to position [407, 0]
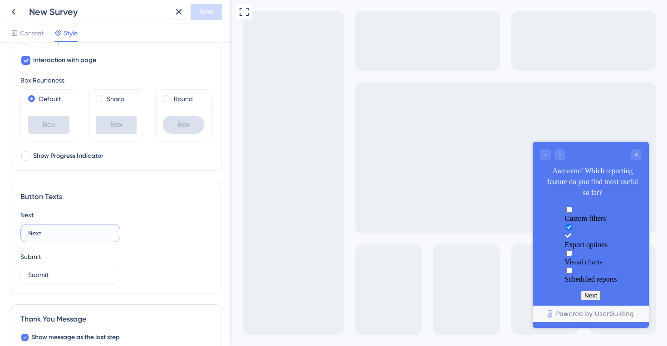
click at [72, 234] on input "Next" at bounding box center [70, 233] width 84 height 10
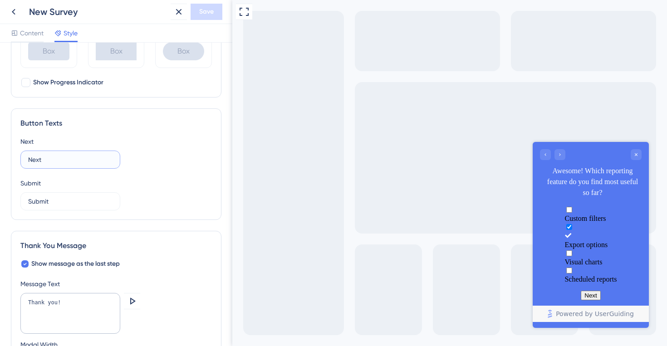
scroll to position [498, 0]
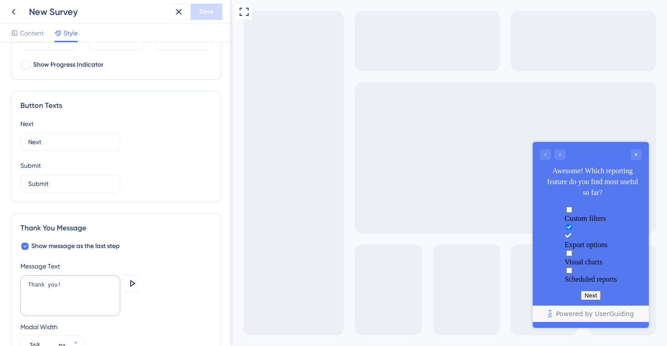
click at [167, 190] on div "Submit Submit" at bounding box center [116, 176] width 192 height 33
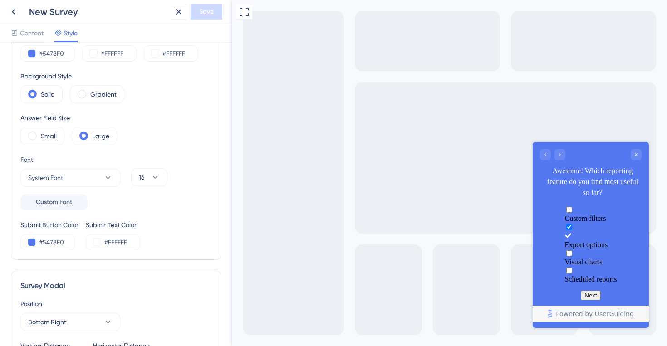
scroll to position [0, 0]
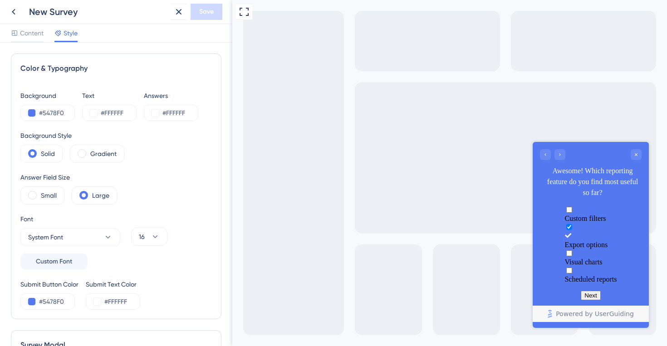
click at [590, 295] on button "Next" at bounding box center [591, 296] width 20 height 10
click at [559, 154] on icon "Go to Question 3" at bounding box center [559, 154] width 5 height 5
click at [563, 152] on div "Go to Question 3" at bounding box center [560, 154] width 11 height 11
click at [544, 152] on icon "Go to Question 1" at bounding box center [545, 154] width 5 height 5
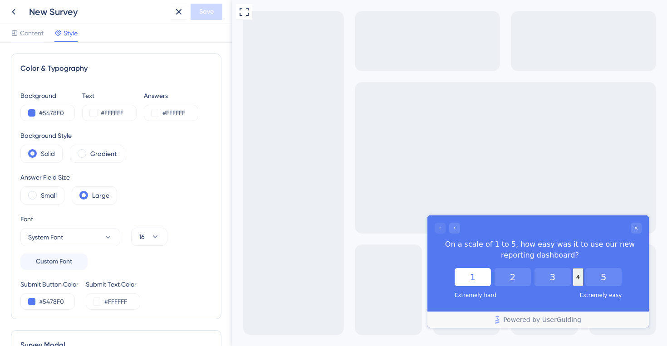
click at [455, 275] on button "1" at bounding box center [473, 277] width 36 height 18
click at [454, 221] on div "On a scale of 1 to 5, how easy was it to use our new reporting dashboard?" at bounding box center [538, 242] width 221 height 53
click at [454, 225] on div "Go to Question 2" at bounding box center [454, 228] width 11 height 11
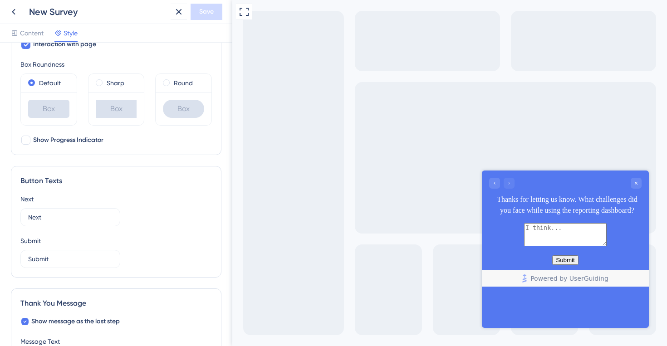
scroll to position [422, 0]
drag, startPoint x: 73, startPoint y: 219, endPoint x: 59, endPoint y: 219, distance: 13.6
click at [59, 219] on input "Next" at bounding box center [70, 218] width 84 height 10
click at [498, 180] on div "Go to Question 2" at bounding box center [494, 183] width 11 height 11
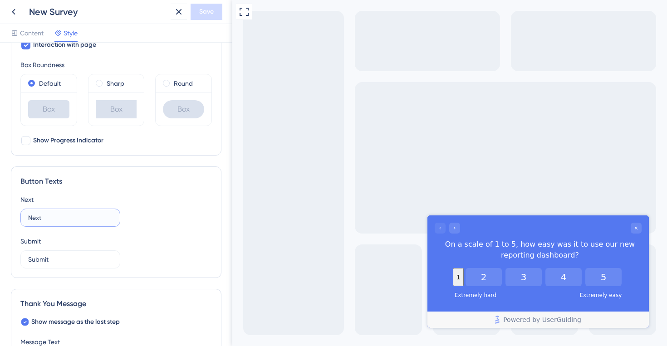
drag, startPoint x: 67, startPoint y: 214, endPoint x: 0, endPoint y: 213, distance: 67.2
click at [0, 213] on div "Color & Typography Background #5478F0 Text #FFFFFF Answers #FFFFFF Background S…" at bounding box center [116, 195] width 232 height 304
type input "Submit"
click at [582, 279] on button "4" at bounding box center [563, 277] width 36 height 18
click at [457, 233] on div "Go to Question 2" at bounding box center [454, 228] width 11 height 11
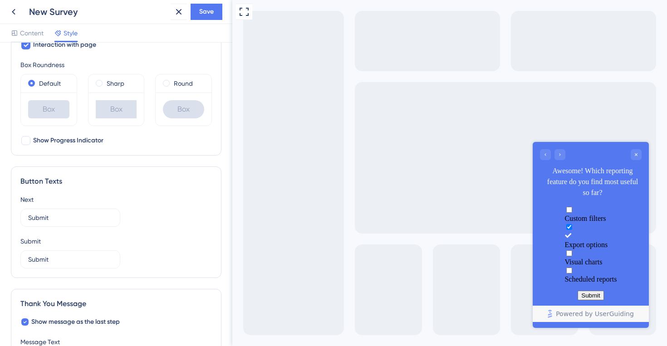
click at [592, 299] on button "Submit" at bounding box center [591, 296] width 26 height 10
click at [591, 296] on button "Submit" at bounding box center [591, 296] width 26 height 10
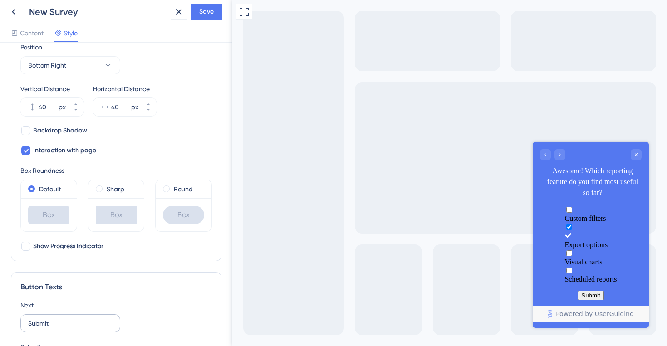
scroll to position [0, 0]
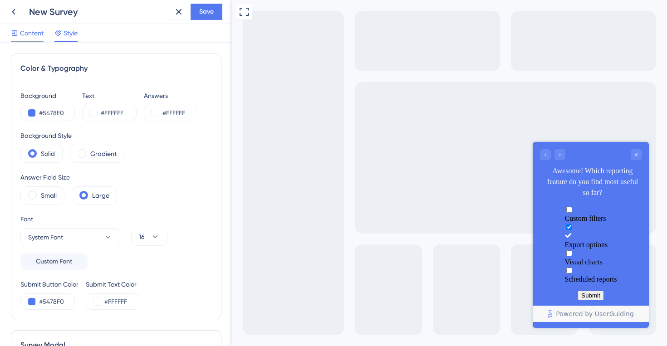
click at [25, 33] on span "Content" at bounding box center [32, 33] width 24 height 11
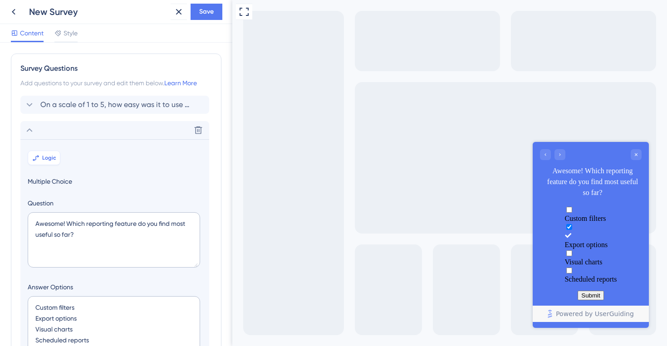
click at [48, 158] on span "Logic" at bounding box center [49, 157] width 14 height 7
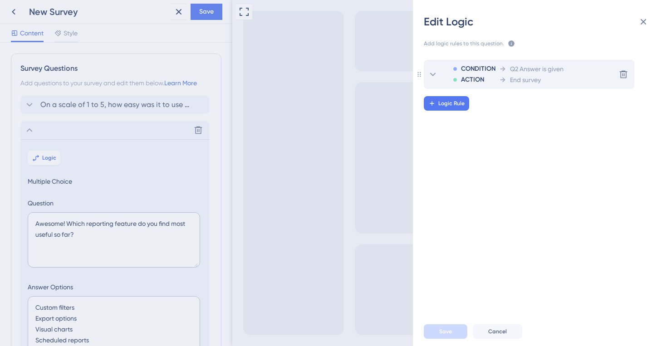
click at [477, 79] on span "ACTION" at bounding box center [472, 79] width 23 height 11
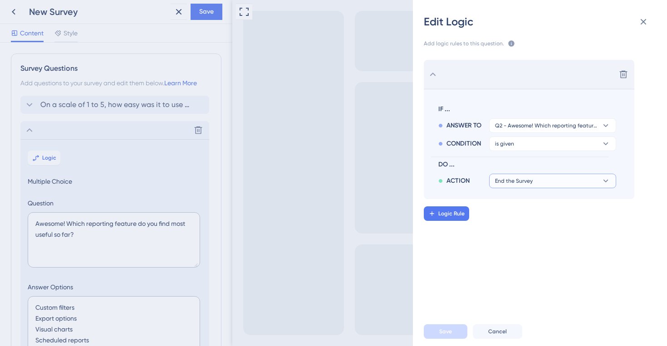
click at [505, 177] on button "End the Survey" at bounding box center [552, 181] width 127 height 15
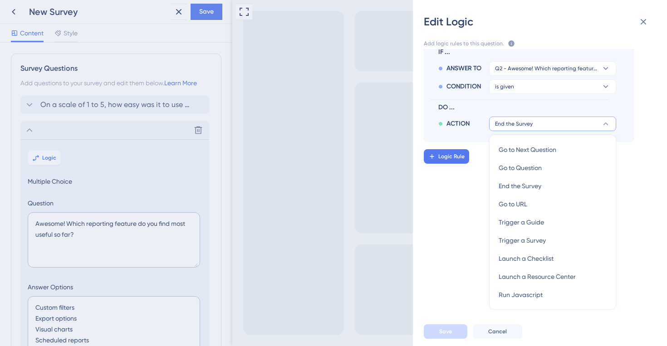
click at [445, 197] on div "Delete IF ... ANSWER TO Q2 - Awesome! Which reporting feature do you find most …" at bounding box center [543, 179] width 269 height 261
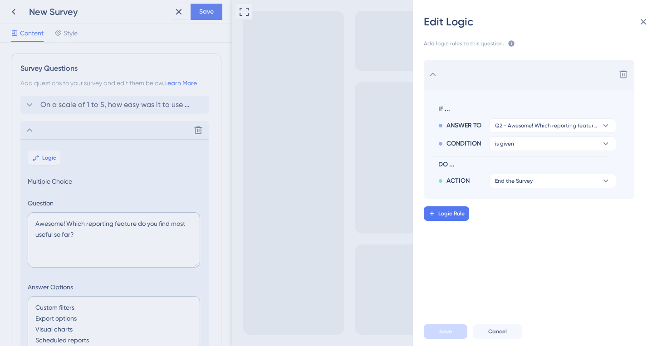
click at [637, 33] on div "Add logic rules to this question. The rules will apply after this question is a…" at bounding box center [544, 173] width 240 height 288
click at [552, 188] on button "End the Survey" at bounding box center [552, 181] width 127 height 15
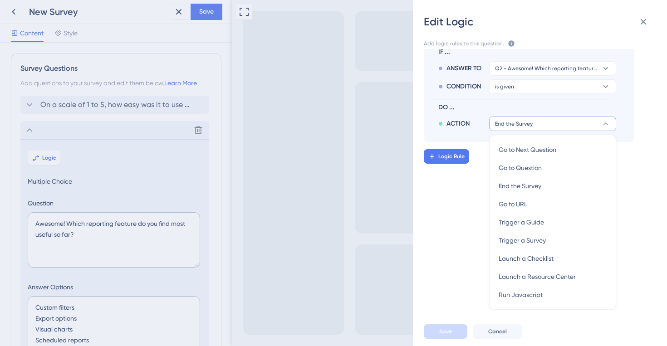
click at [425, 247] on div "Delete IF ... ANSWER TO Q2 - Awesome! Which reporting feature do you find most …" at bounding box center [543, 179] width 269 height 261
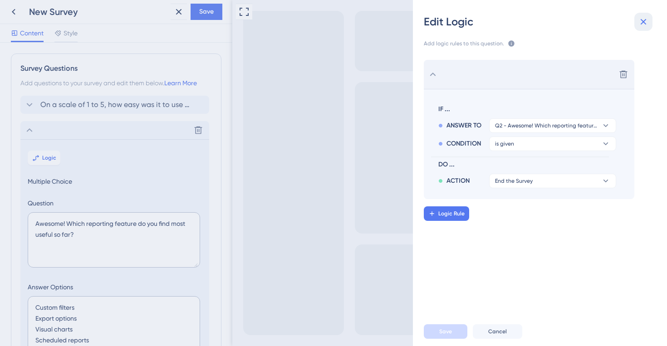
click at [644, 22] on icon at bounding box center [644, 22] width 6 height 6
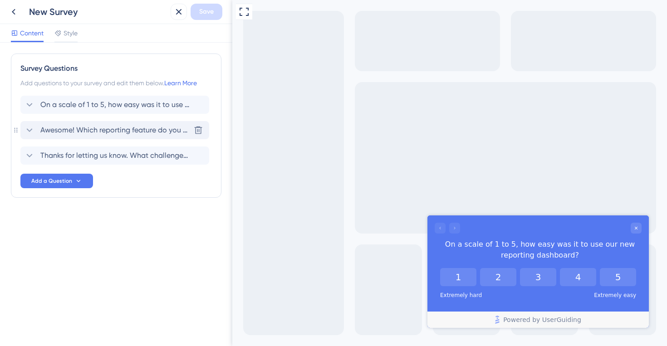
click at [75, 130] on span "Awesome! Which reporting feature do you find most useful so far?" at bounding box center [115, 130] width 150 height 11
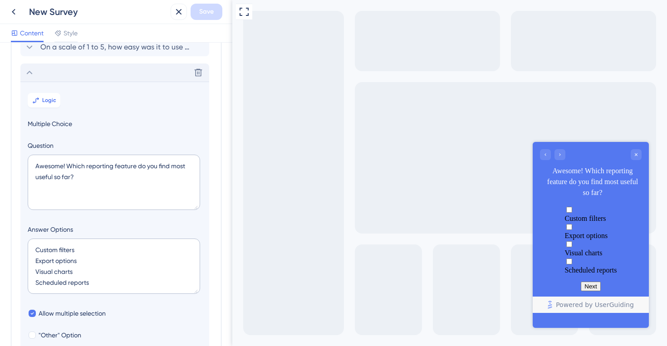
scroll to position [79, 0]
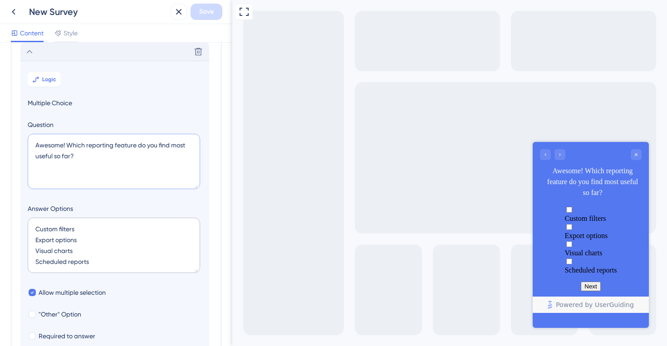
click at [137, 147] on textarea "Awesome! Which reporting feature do you find most useful so far?" at bounding box center [114, 161] width 172 height 55
type textarea "Awesome! Which reporting feature(s) do you find most useful so far?"
click at [565, 232] on div "Multiple choices rating" at bounding box center [591, 232] width 52 height 0
checkbox input "true"
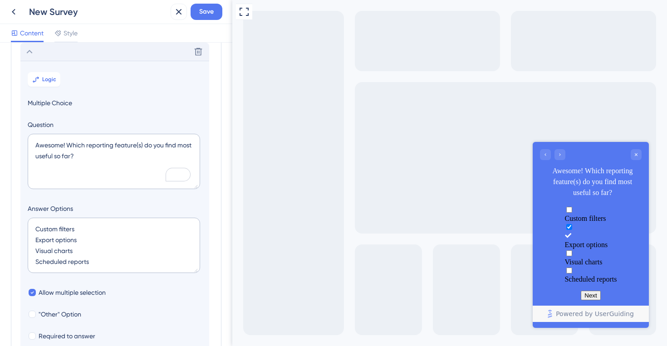
click at [586, 294] on button "Next" at bounding box center [591, 296] width 20 height 10
click at [592, 294] on button "Next" at bounding box center [591, 296] width 20 height 10
click at [587, 294] on button "Next" at bounding box center [591, 296] width 20 height 10
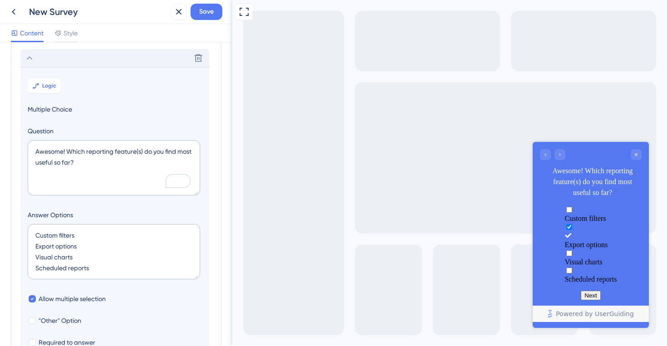
scroll to position [72, 0]
click at [42, 83] on span "Logic" at bounding box center [49, 86] width 14 height 7
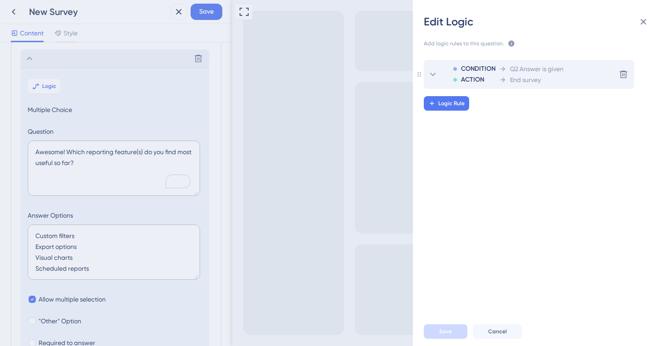
click at [490, 69] on span "CONDITION" at bounding box center [478, 69] width 34 height 11
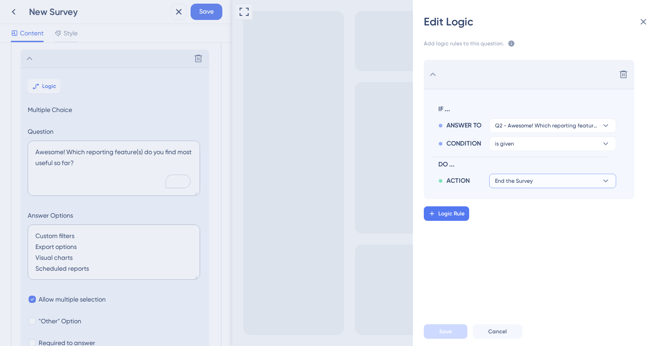
click at [507, 179] on span "End the Survey" at bounding box center [514, 180] width 38 height 7
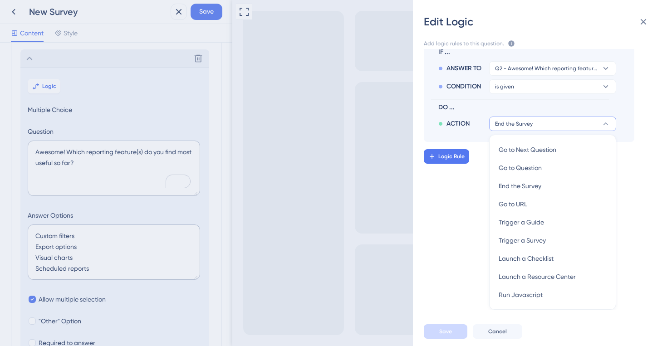
click at [464, 266] on div "Delete IF ... ANSWER TO Q2 - Awesome! Which reporting feature(s) do you find mo…" at bounding box center [543, 179] width 269 height 261
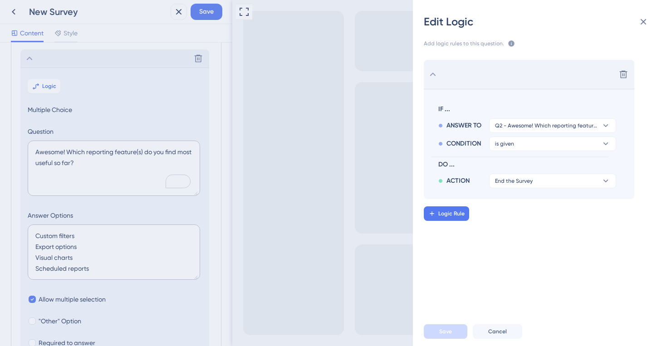
scroll to position [0, 0]
click at [643, 27] on button at bounding box center [643, 22] width 18 height 18
